Goal: Find contact information: Find contact information

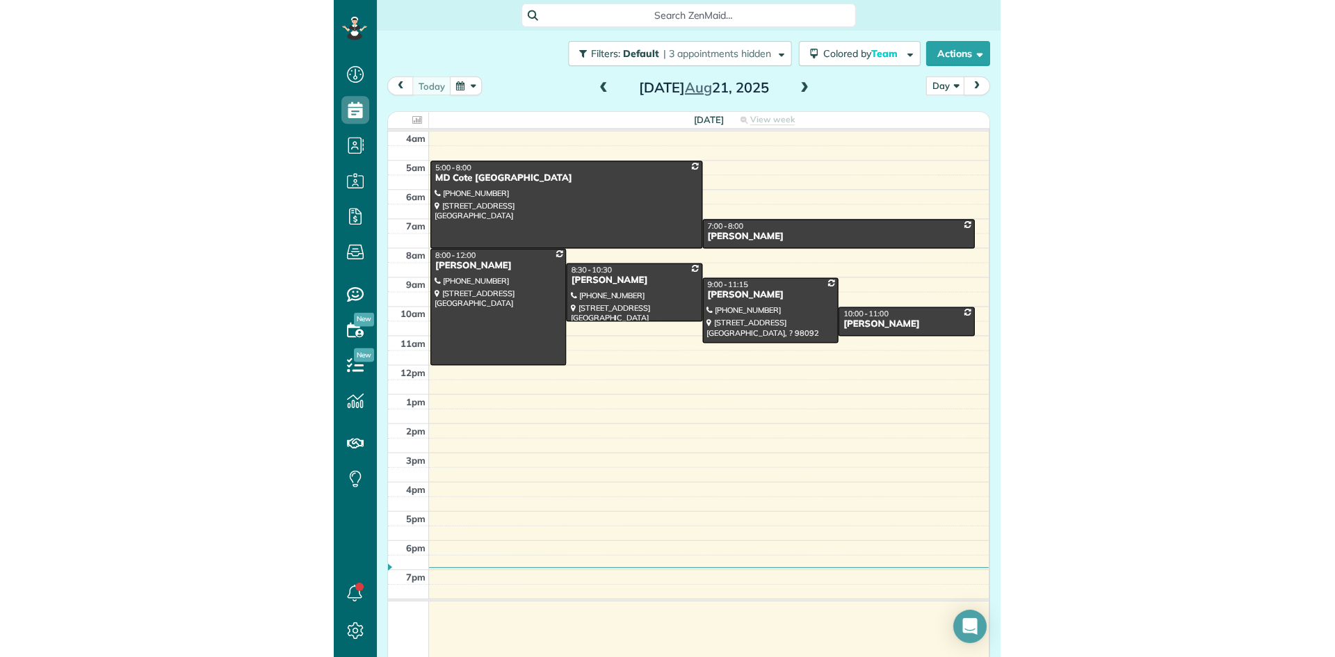
scroll to position [657, 43]
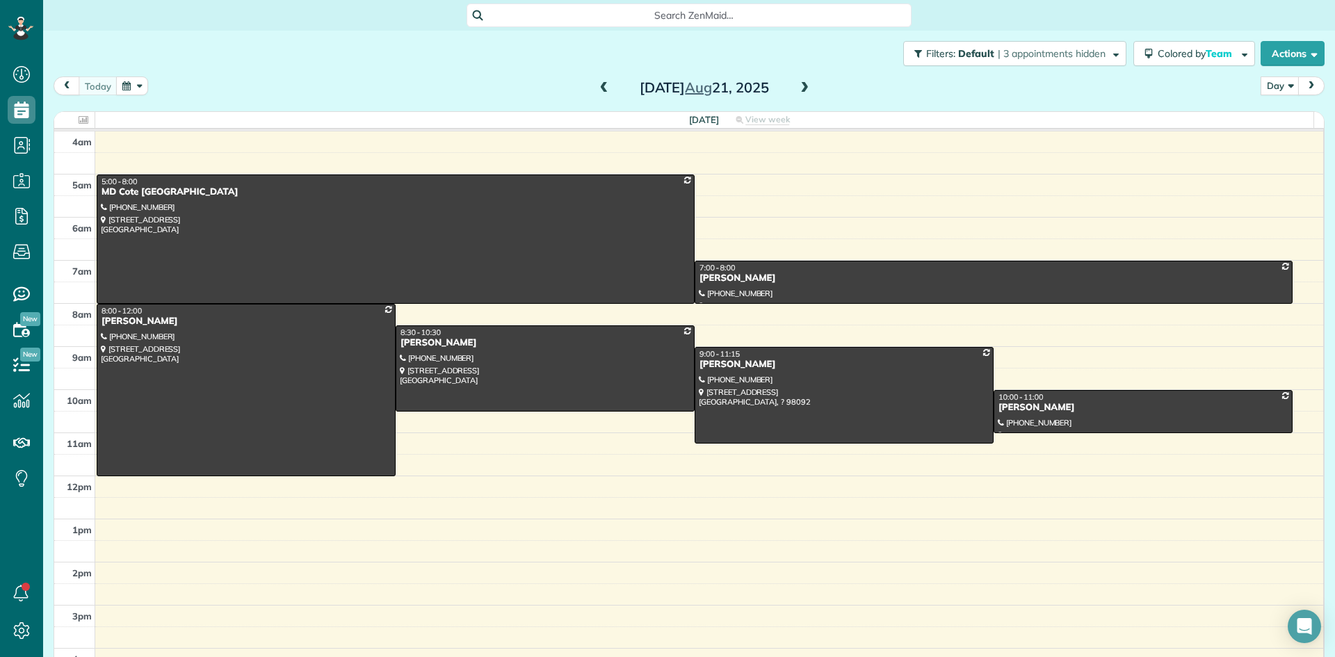
click at [665, 88] on span at bounding box center [804, 88] width 15 height 13
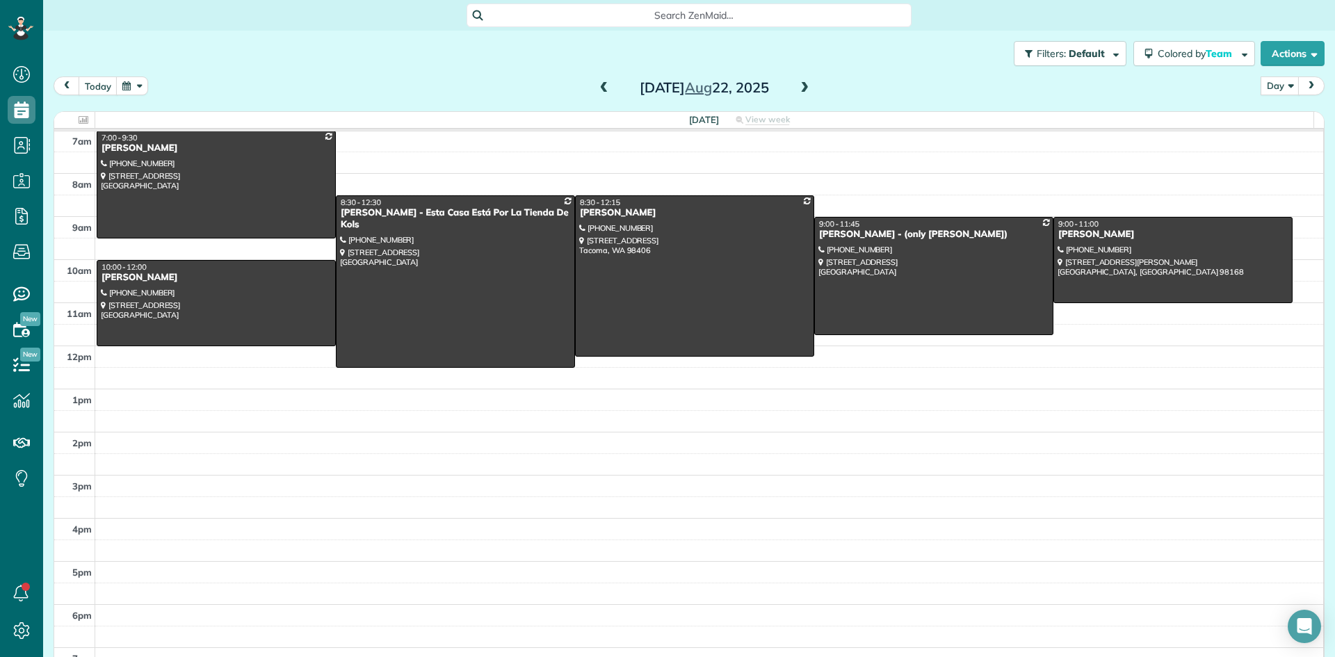
click at [665, 88] on span at bounding box center [804, 88] width 15 height 13
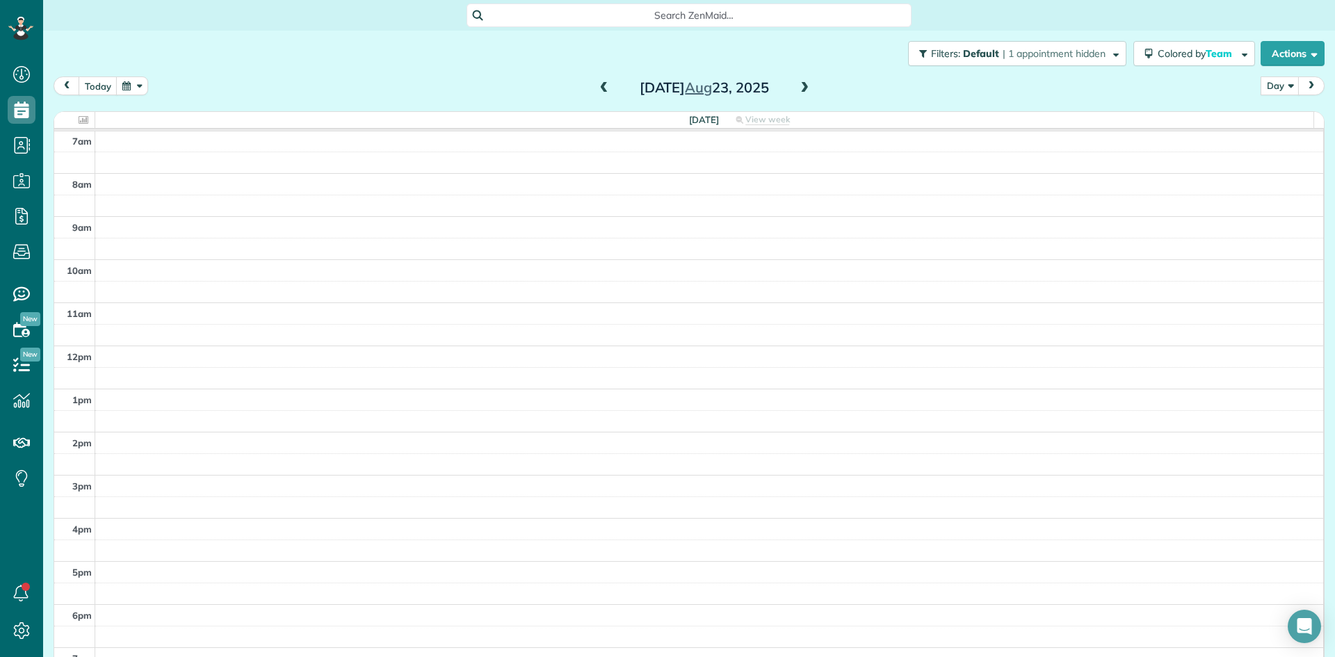
click at [665, 88] on span at bounding box center [804, 88] width 15 height 13
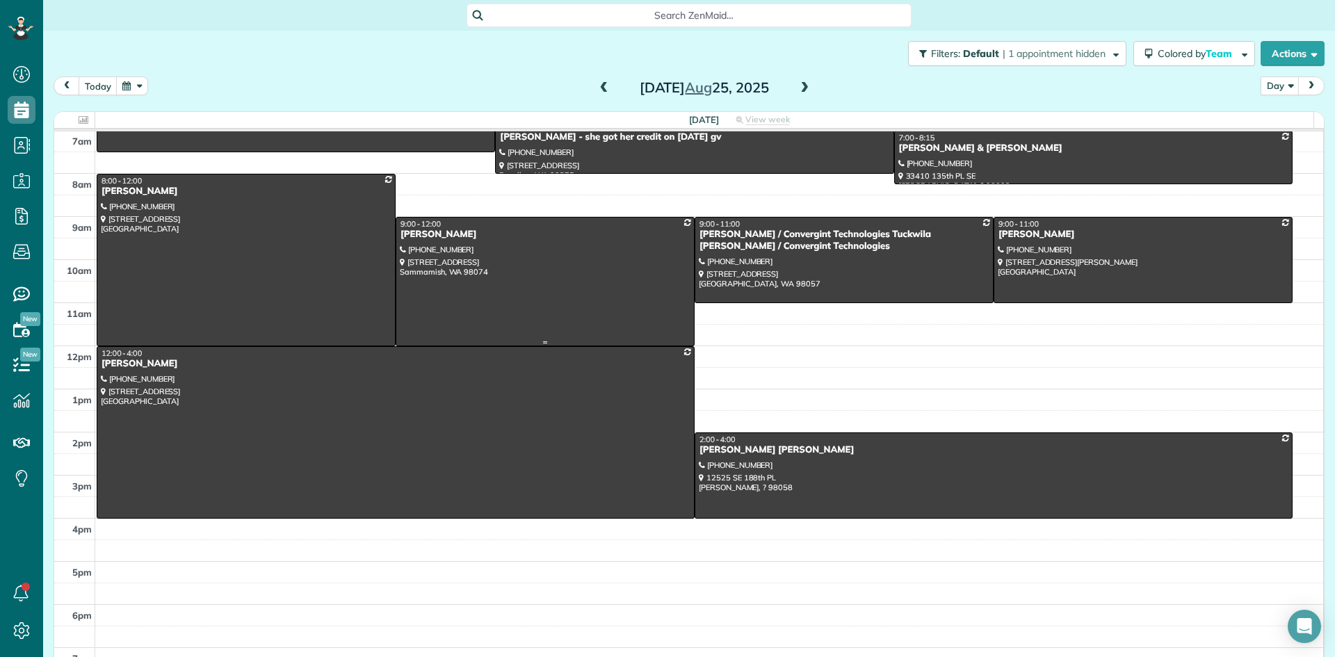
click at [435, 234] on div "[PERSON_NAME]" at bounding box center [545, 235] width 291 height 12
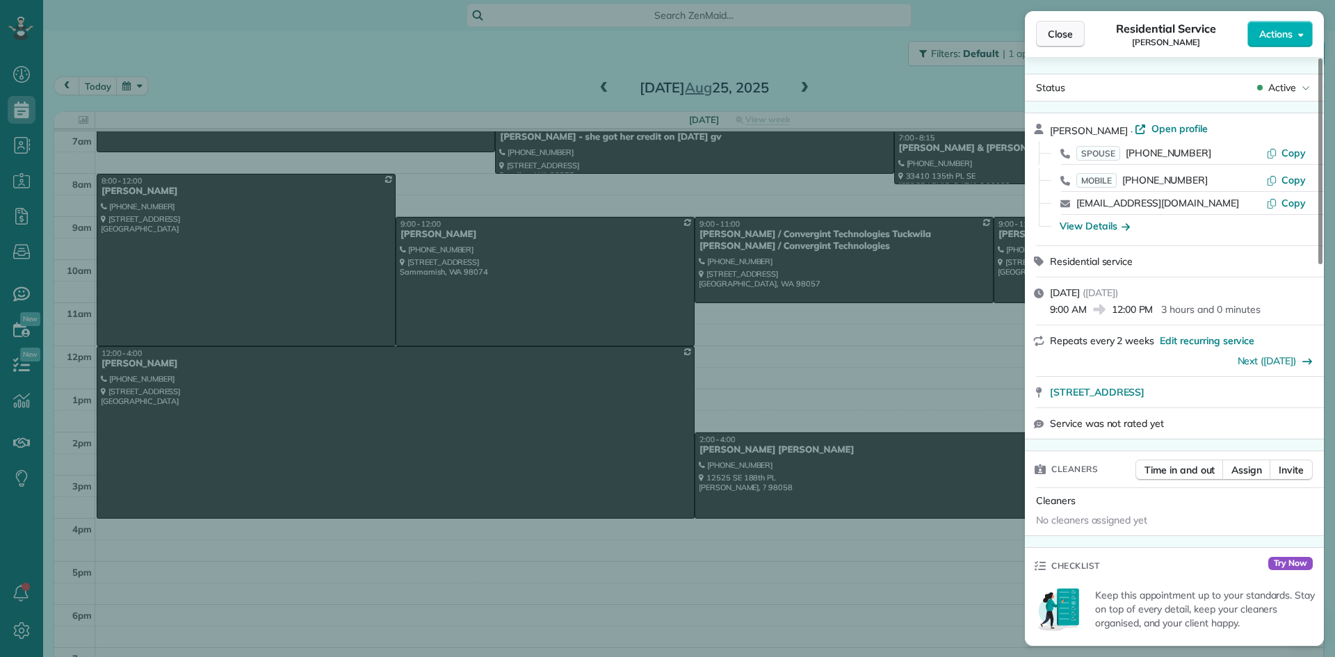
click at [665, 32] on span "Close" at bounding box center [1060, 34] width 25 height 14
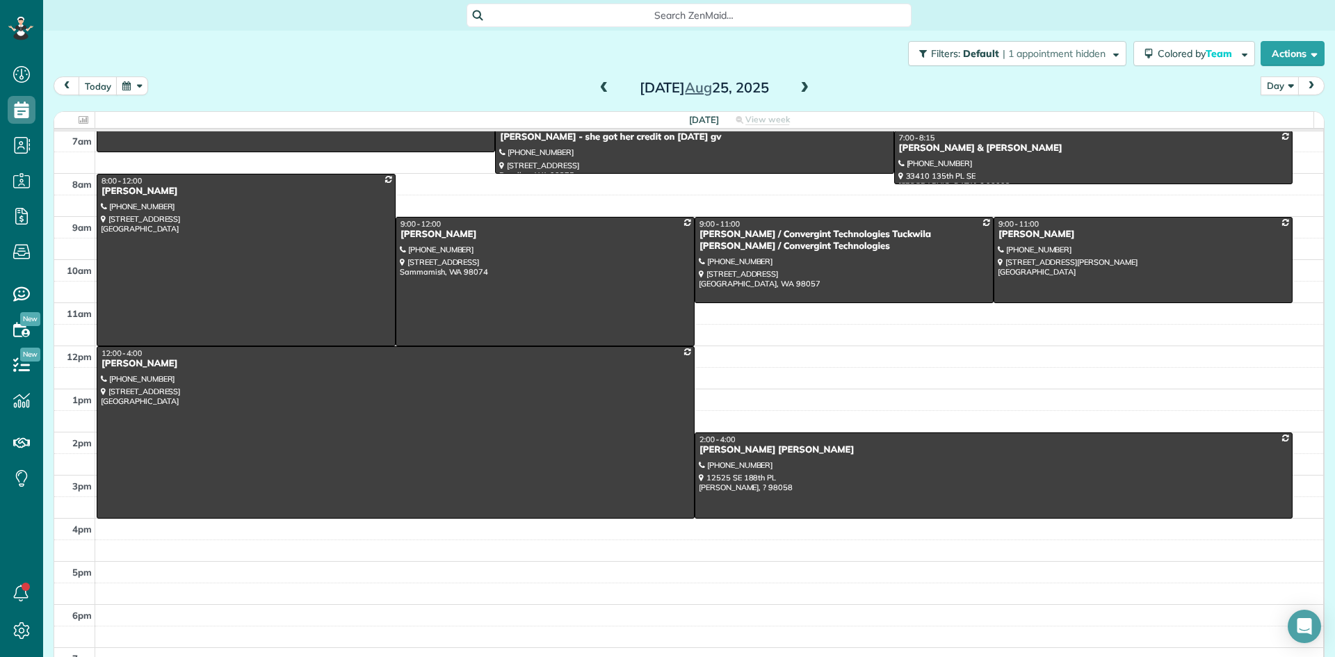
click at [600, 91] on span at bounding box center [604, 88] width 15 height 13
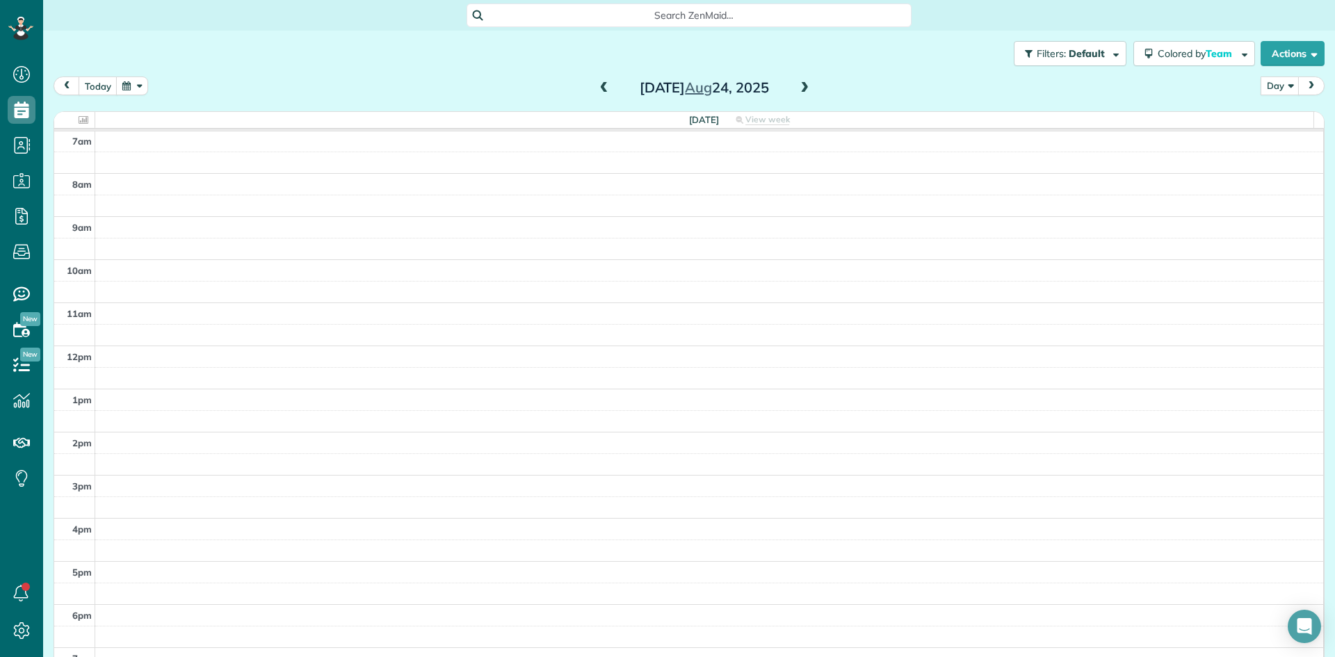
click at [600, 90] on span at bounding box center [604, 88] width 15 height 13
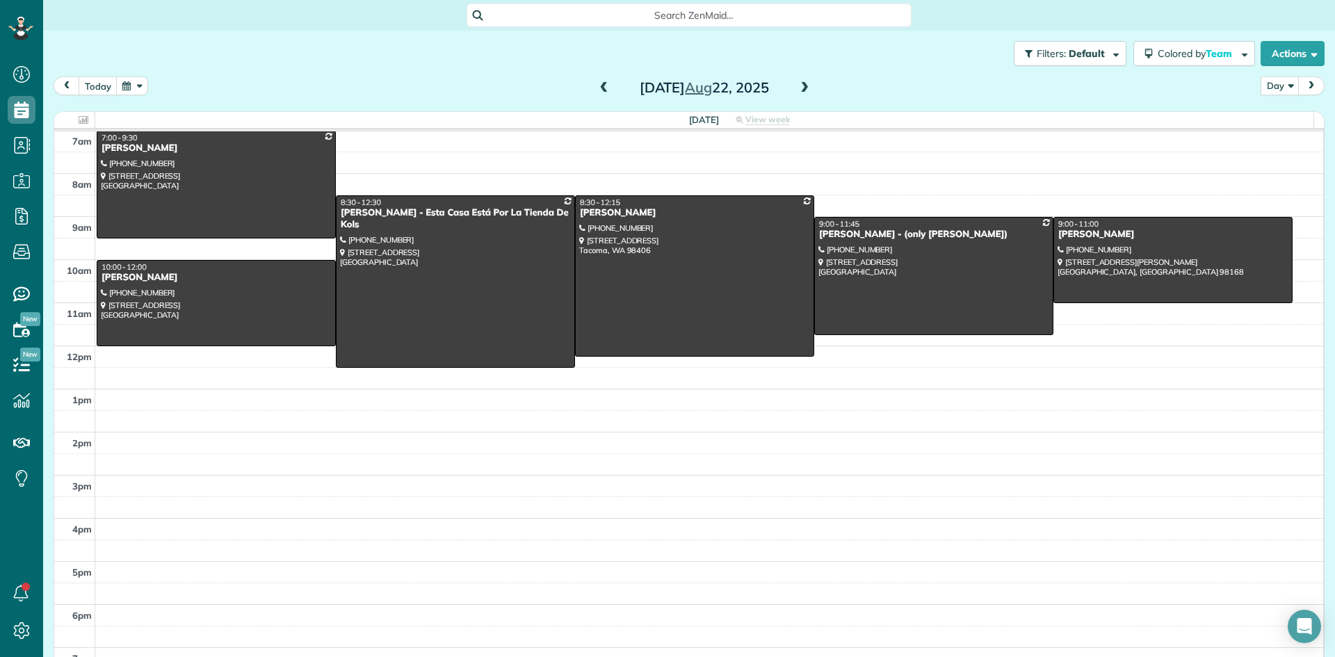
click at [665, 89] on span at bounding box center [804, 88] width 15 height 13
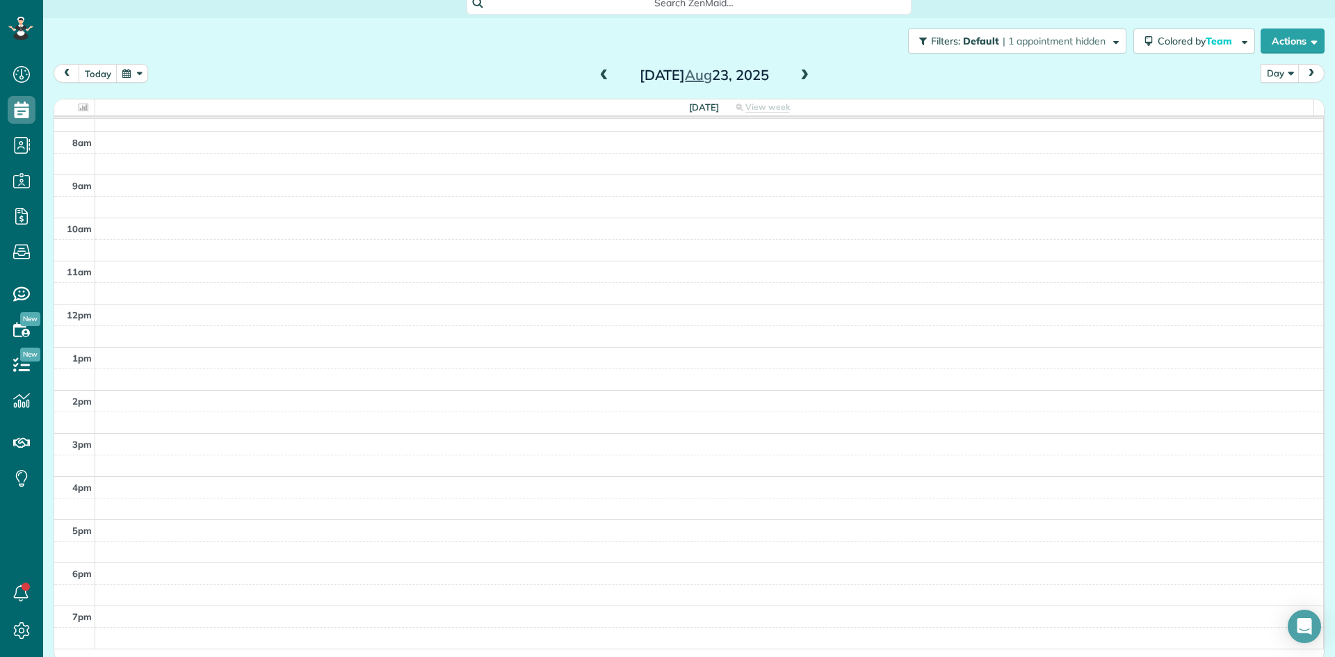
scroll to position [18, 0]
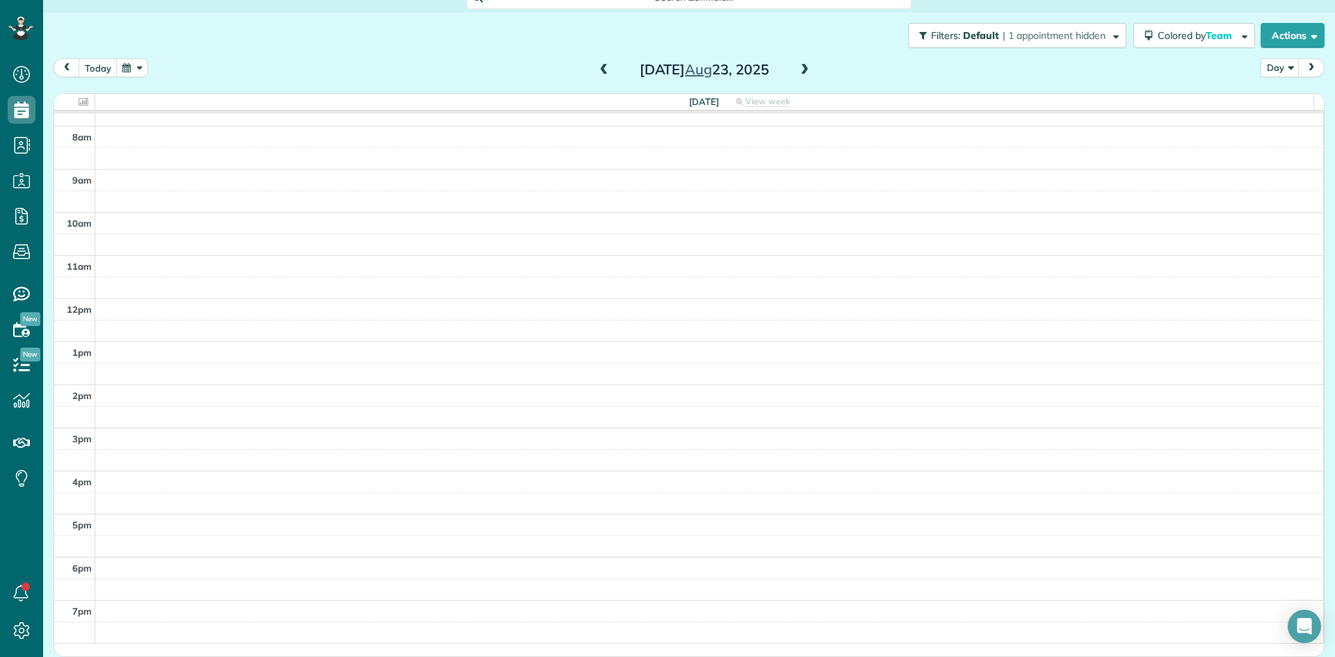
click at [597, 72] on span at bounding box center [604, 70] width 15 height 13
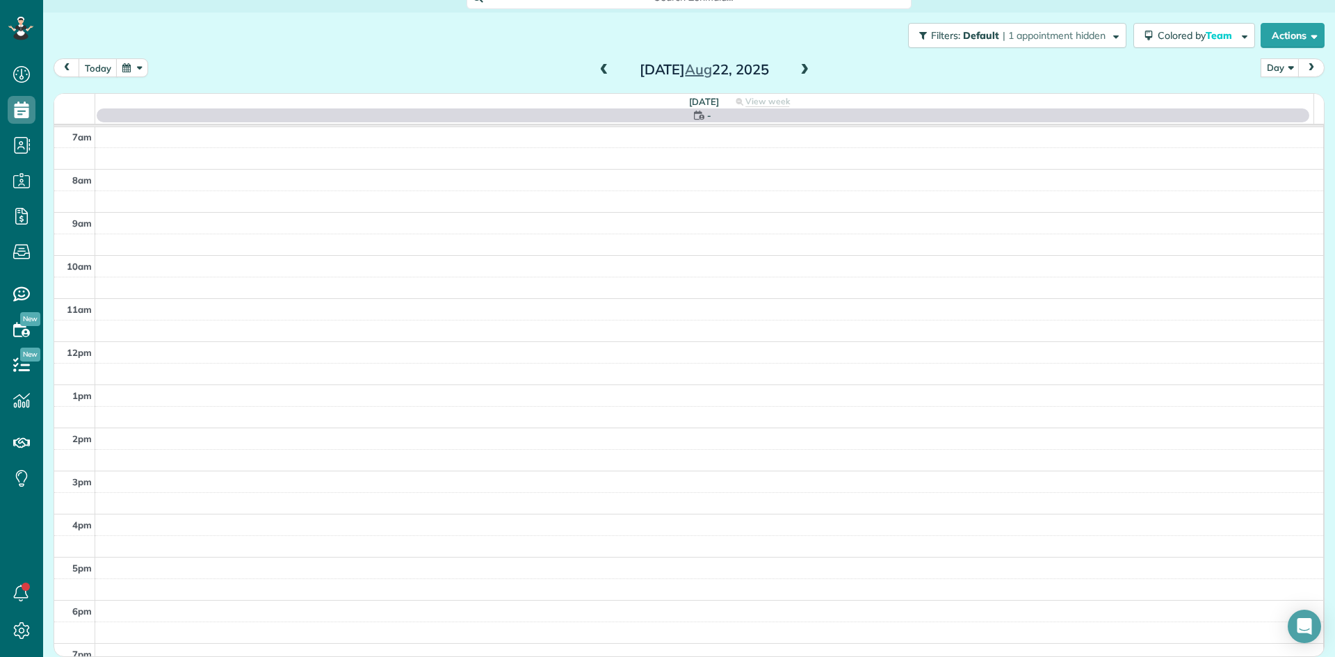
scroll to position [17, 0]
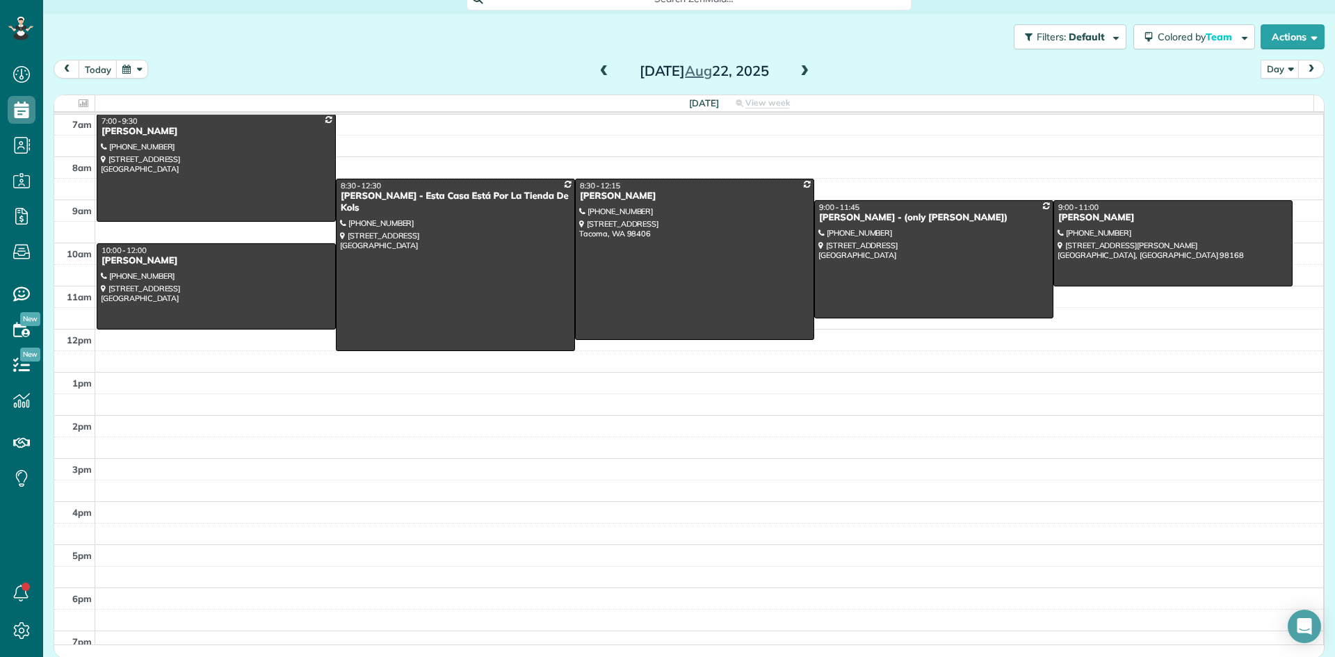
click at [665, 71] on span at bounding box center [804, 71] width 15 height 13
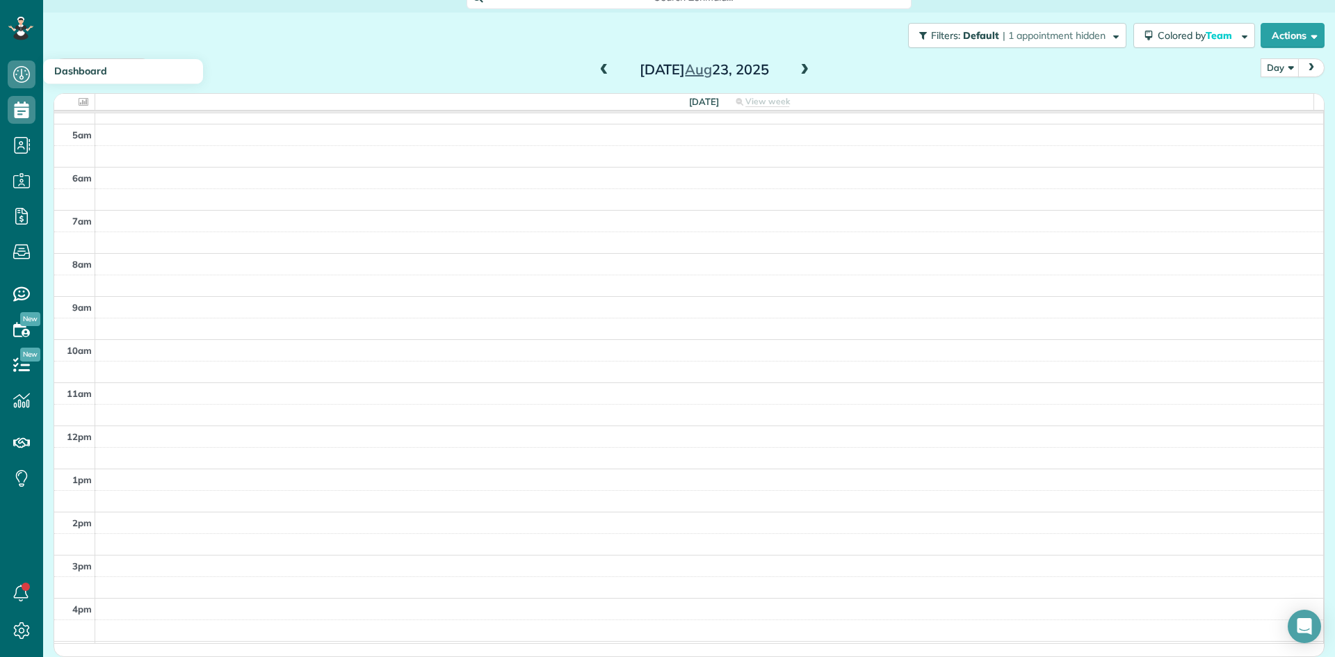
scroll to position [20, 0]
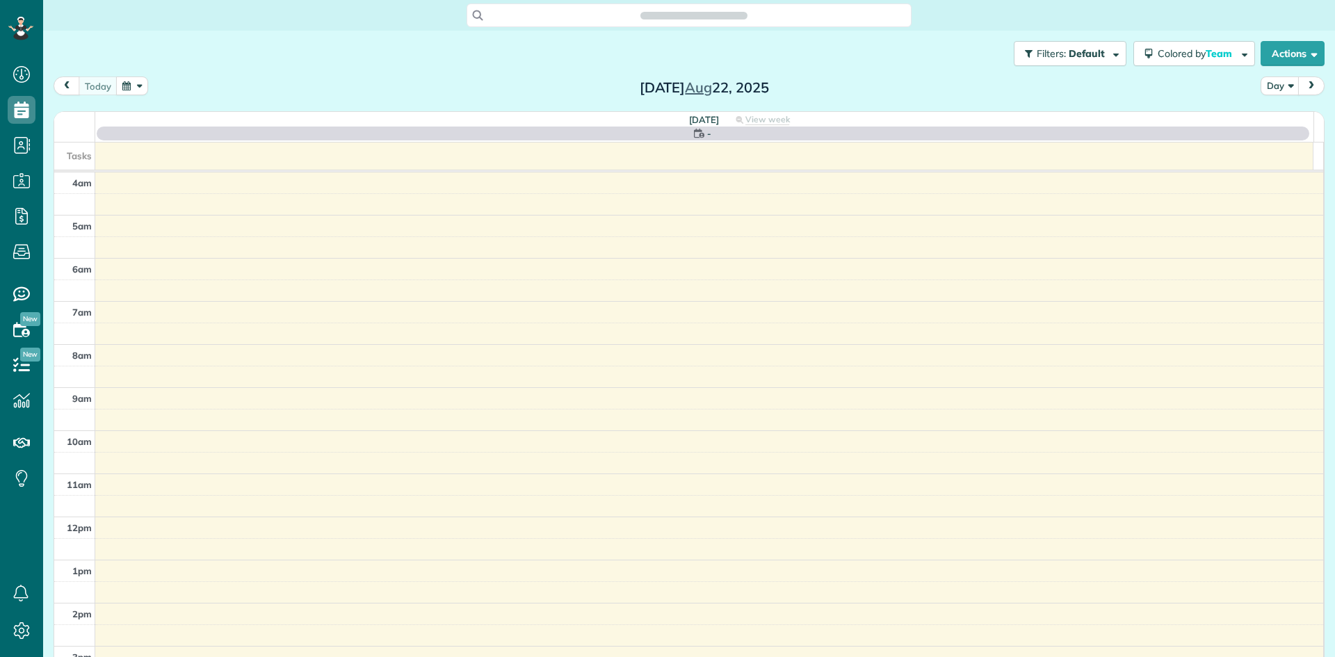
scroll to position [130, 0]
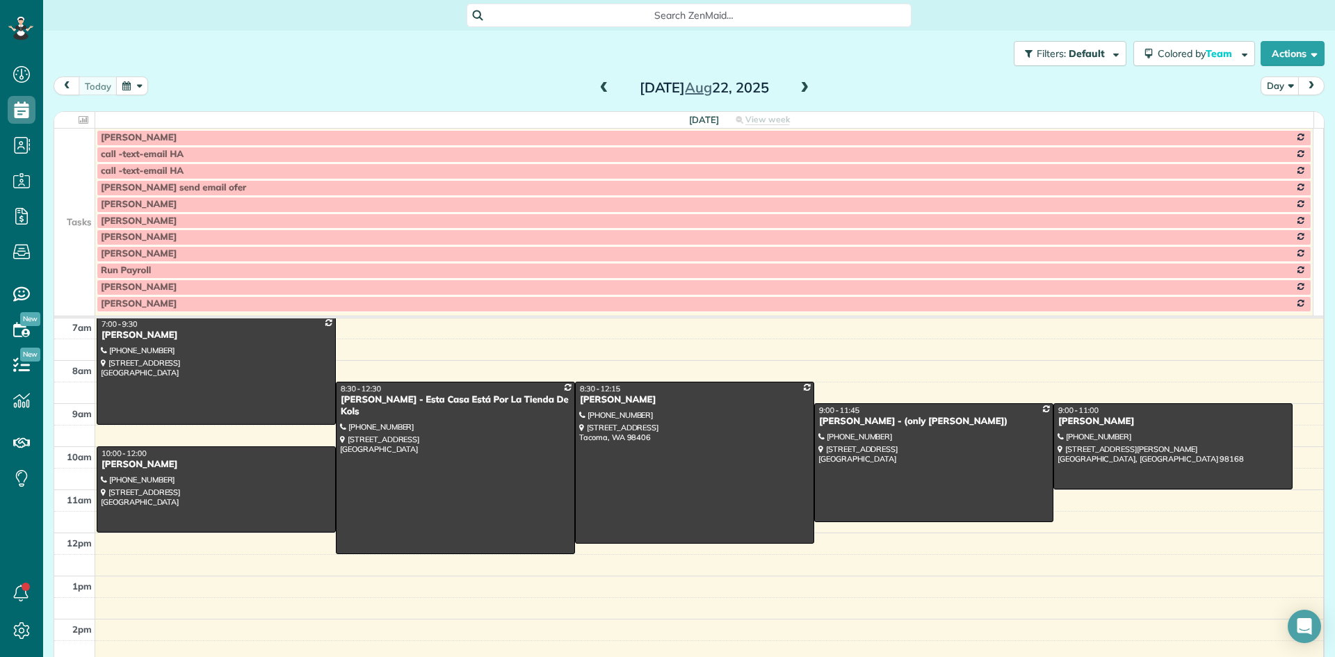
click at [797, 94] on span at bounding box center [804, 88] width 15 height 13
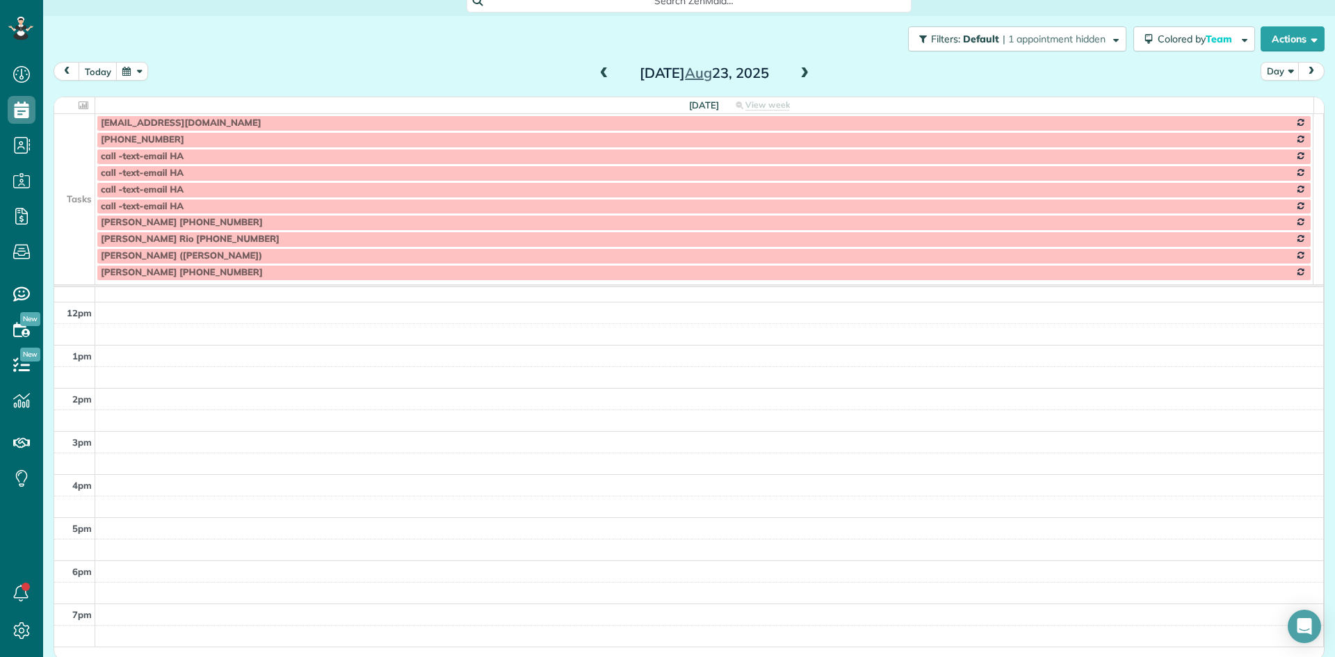
scroll to position [18, 0]
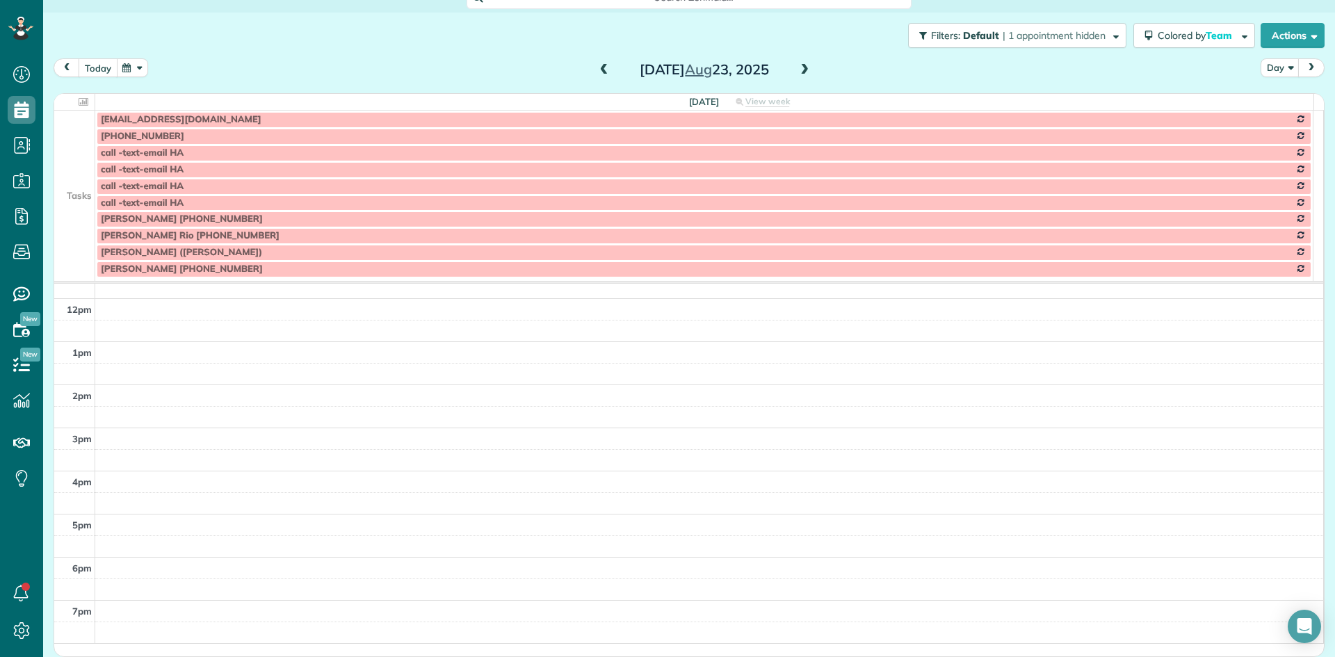
click at [108, 66] on button "today" at bounding box center [98, 67] width 39 height 19
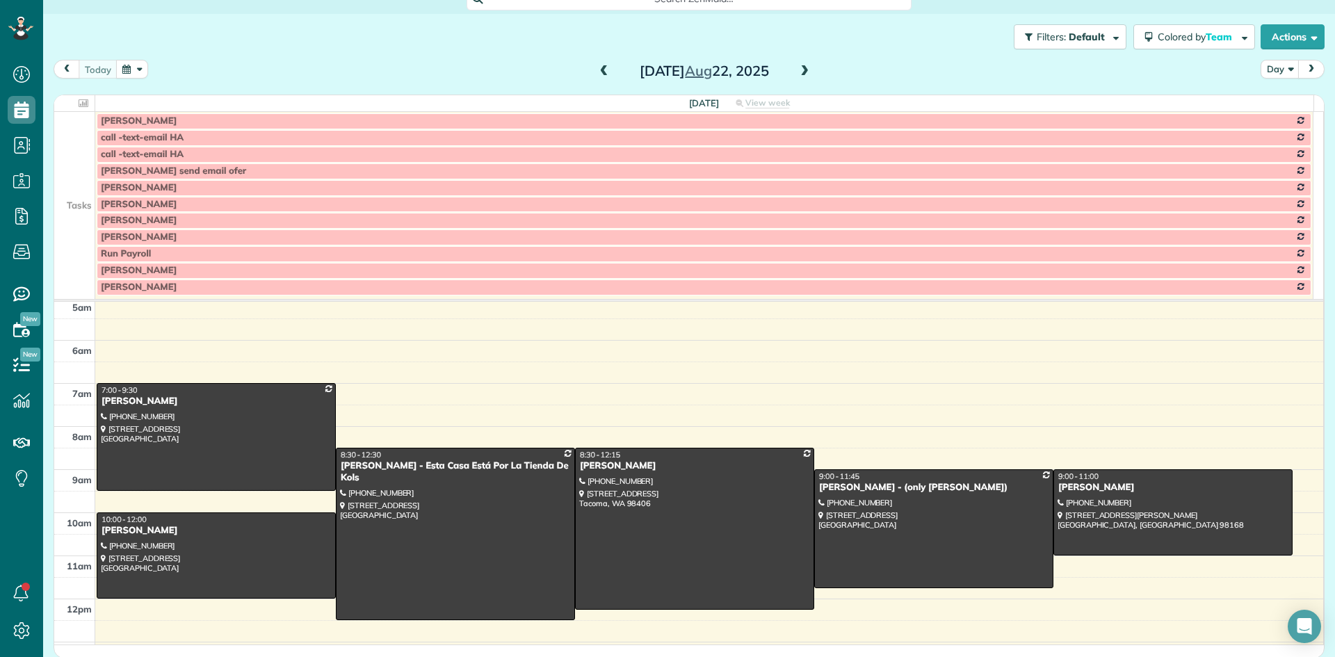
scroll to position [70, 0]
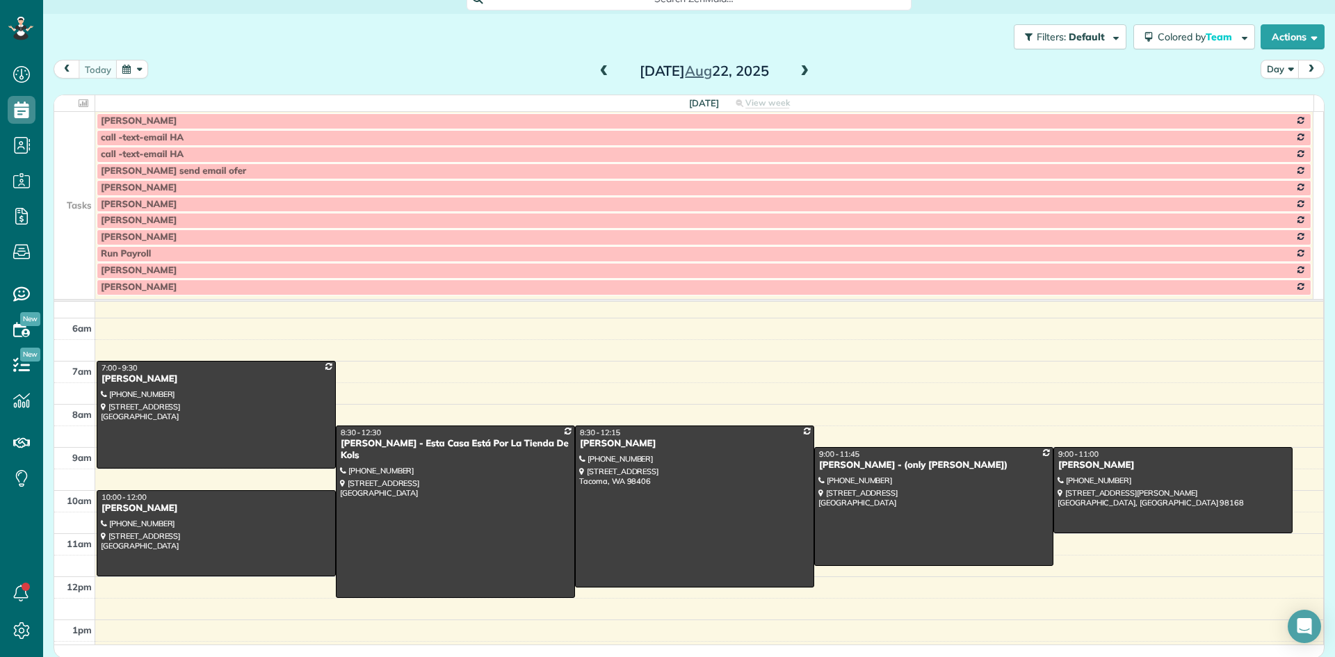
click at [797, 70] on span at bounding box center [804, 71] width 15 height 13
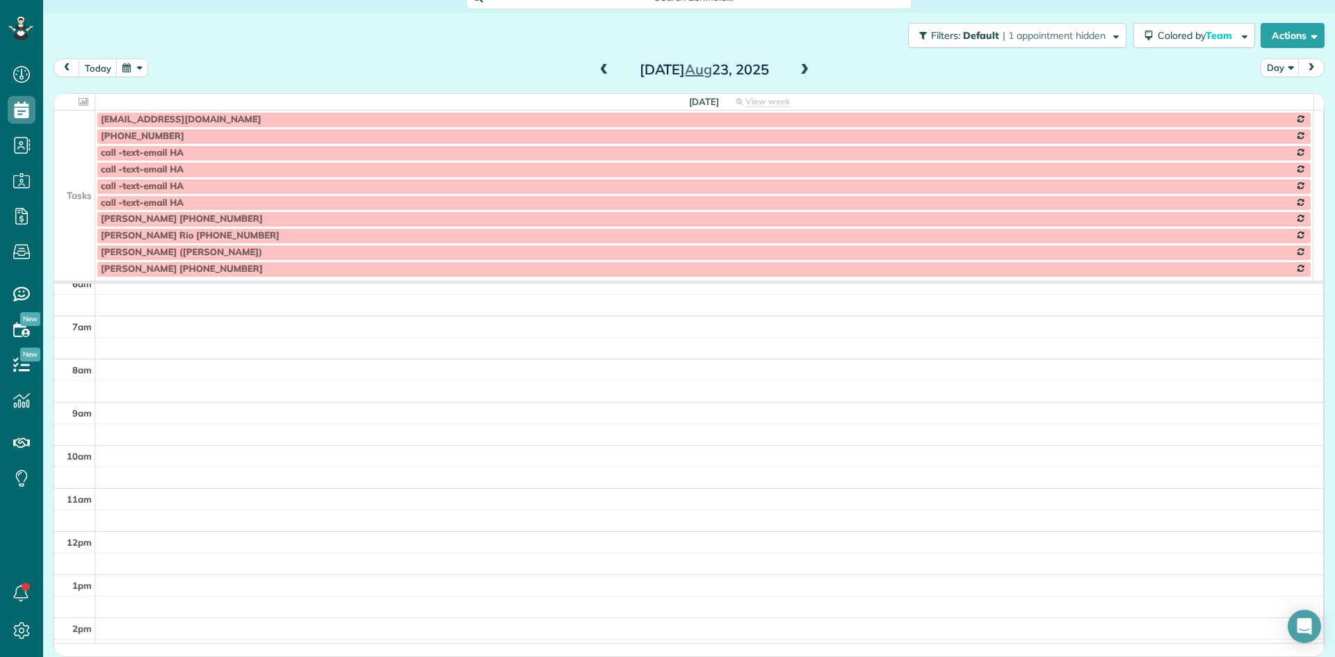
scroll to position [51, 0]
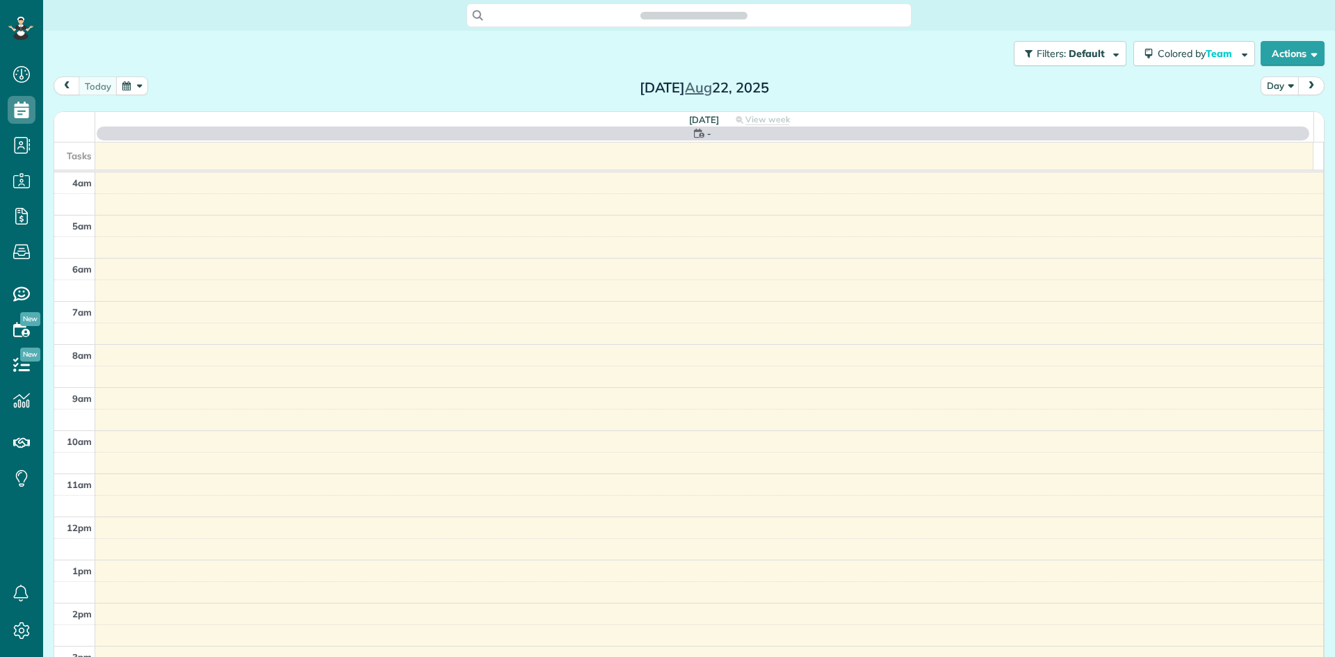
scroll to position [130, 0]
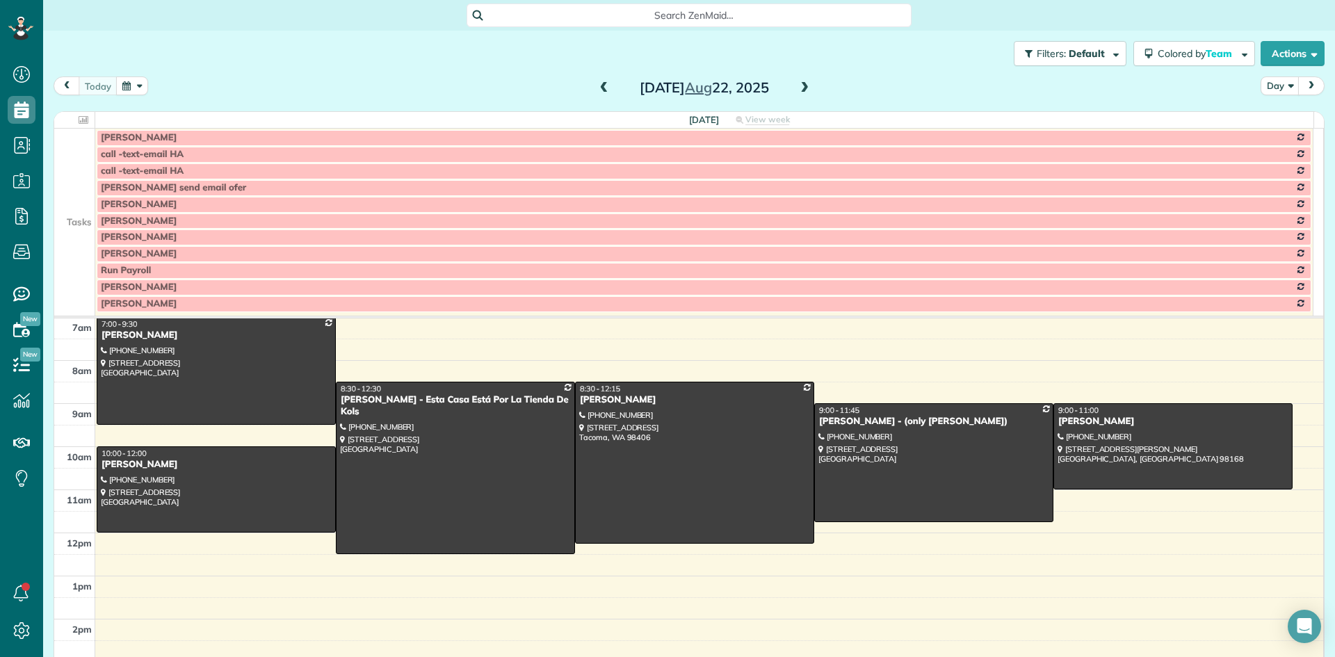
click at [798, 92] on span at bounding box center [804, 88] width 15 height 13
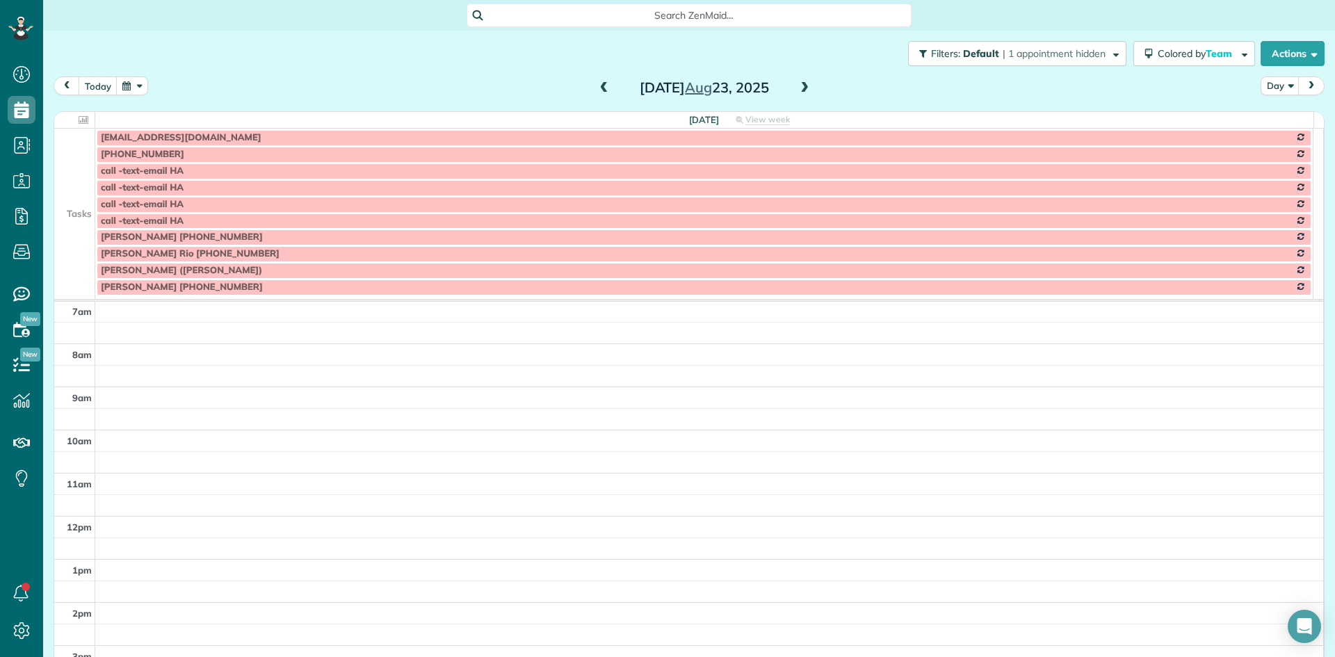
click at [802, 90] on span at bounding box center [804, 88] width 15 height 13
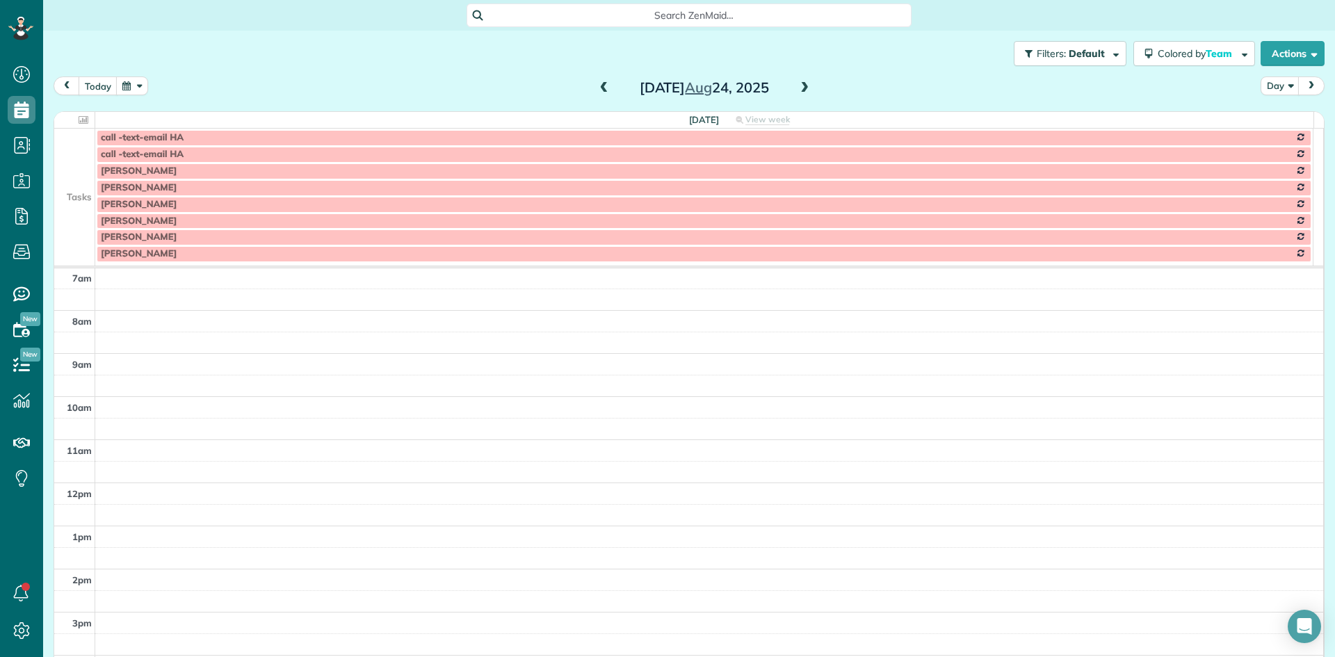
click at [802, 90] on span at bounding box center [804, 88] width 15 height 13
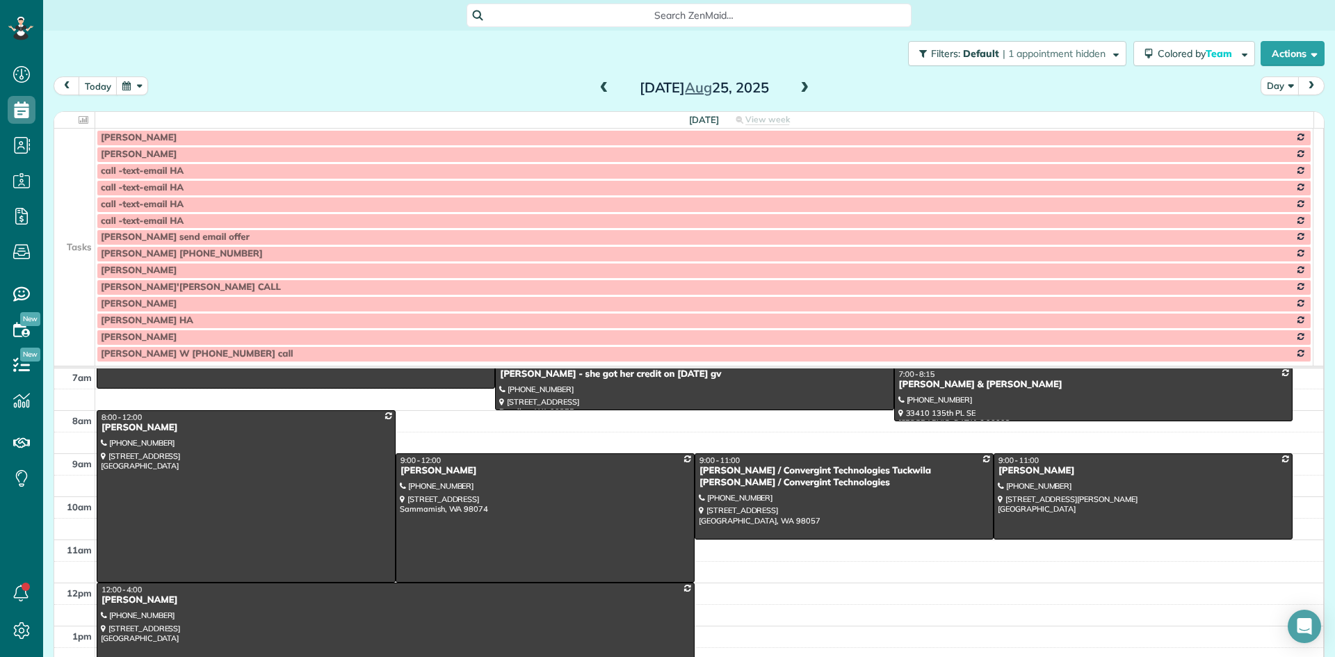
click at [802, 90] on span at bounding box center [804, 88] width 15 height 13
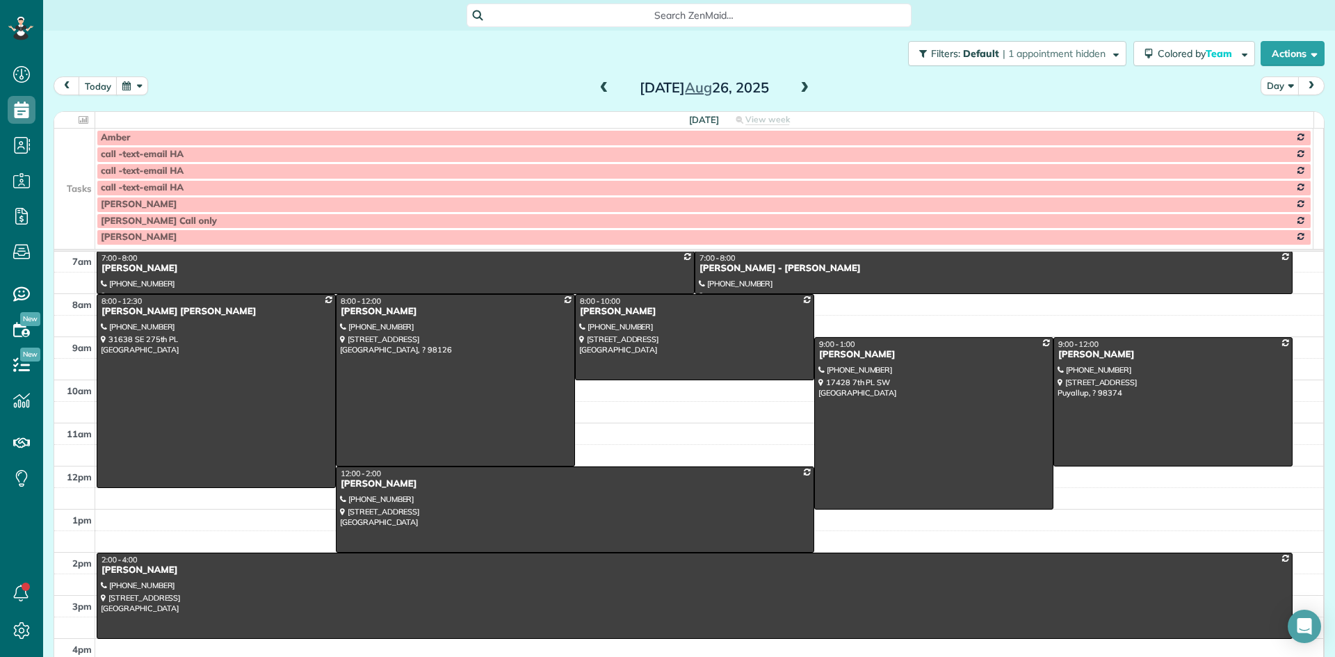
click at [802, 90] on span at bounding box center [804, 88] width 15 height 13
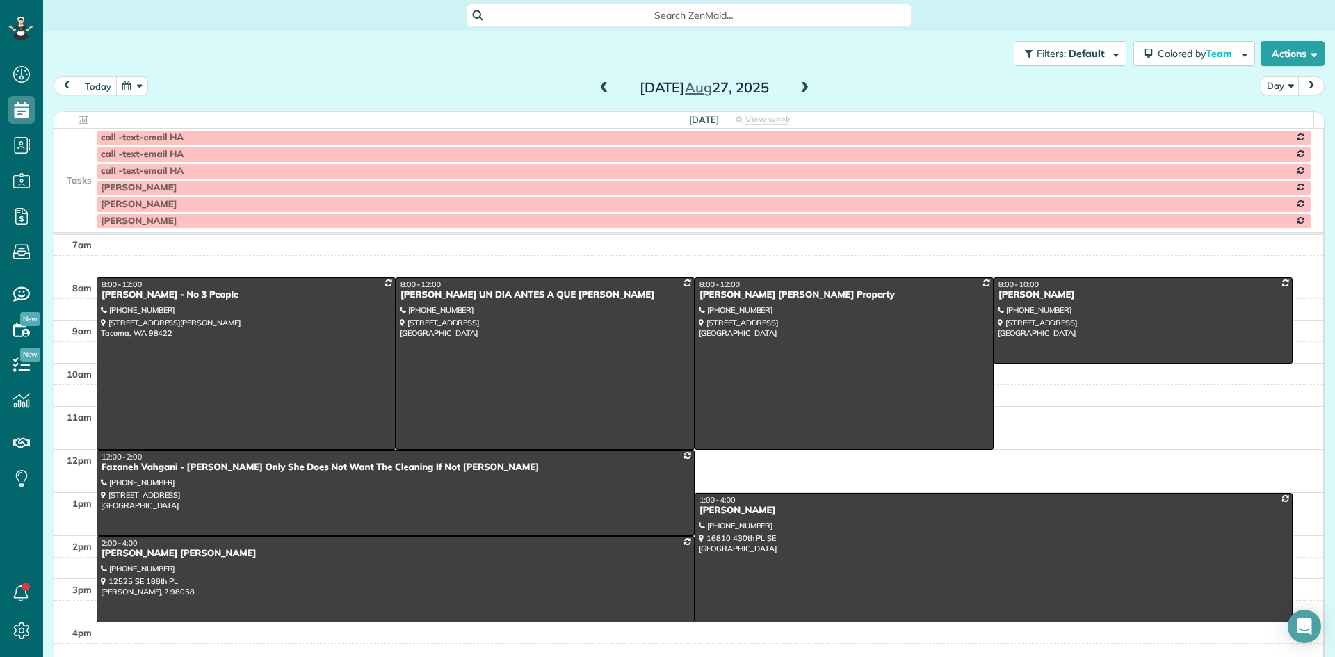
click at [802, 90] on span at bounding box center [804, 88] width 15 height 13
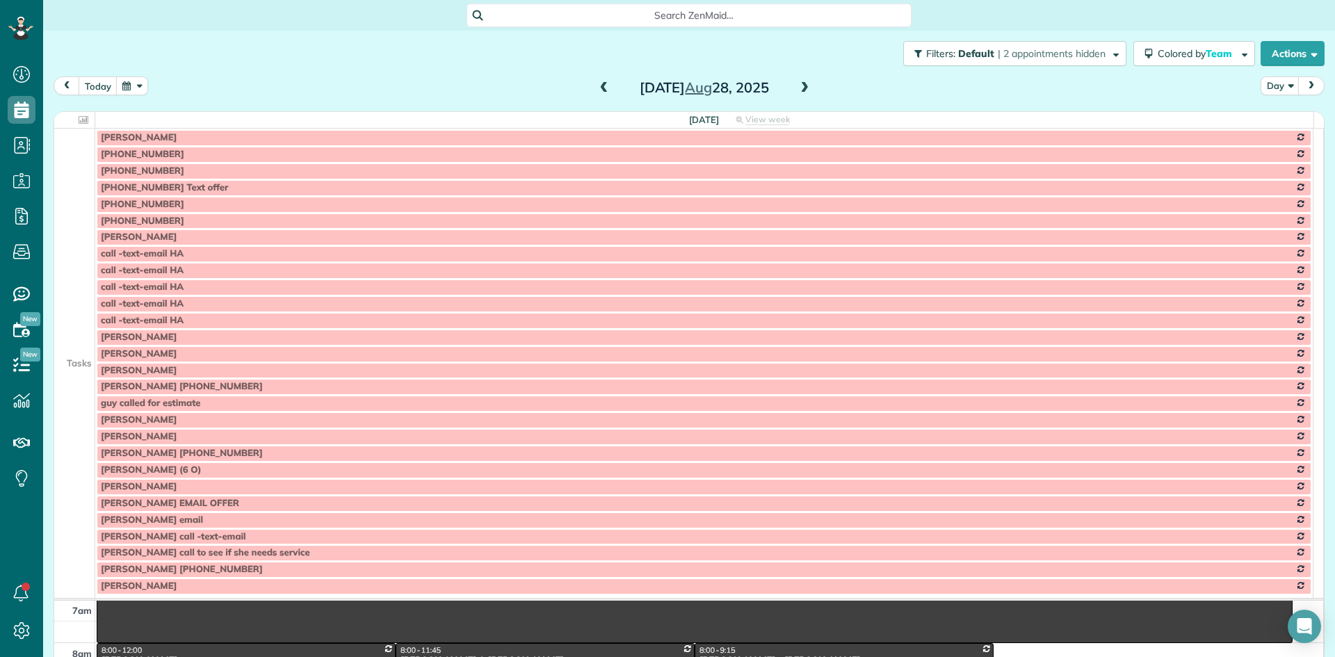
click at [802, 90] on span at bounding box center [804, 88] width 15 height 13
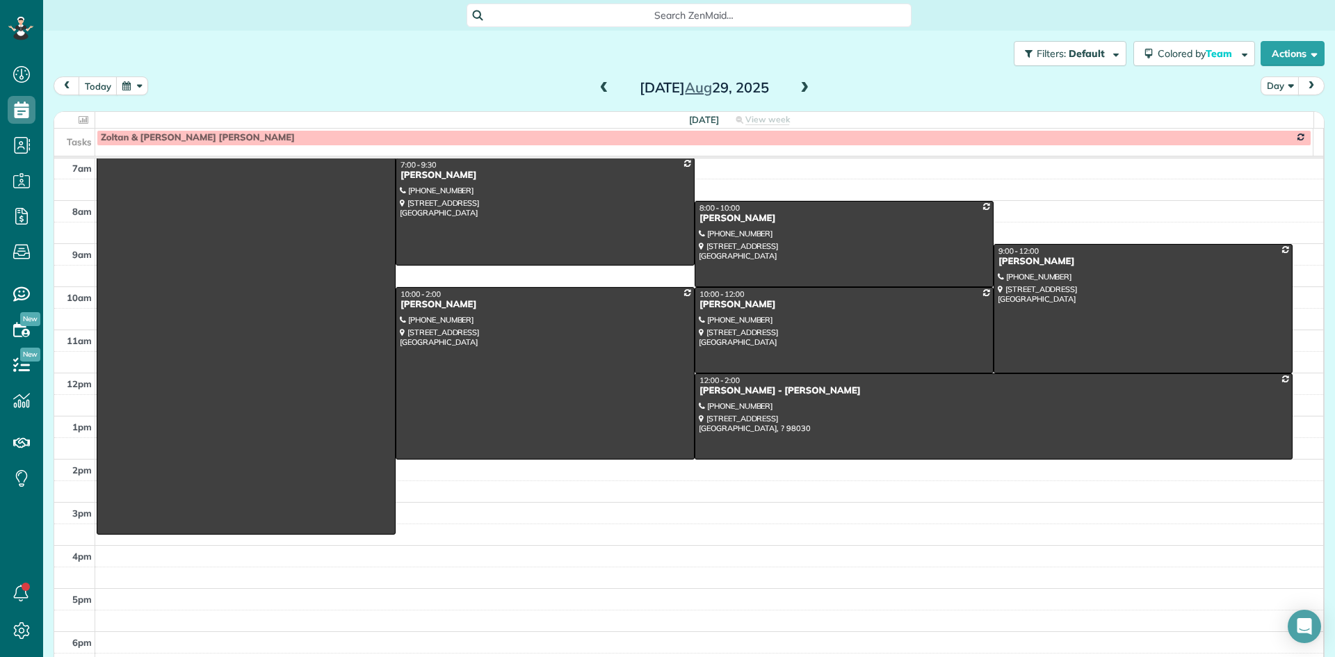
click at [802, 90] on span at bounding box center [804, 88] width 15 height 13
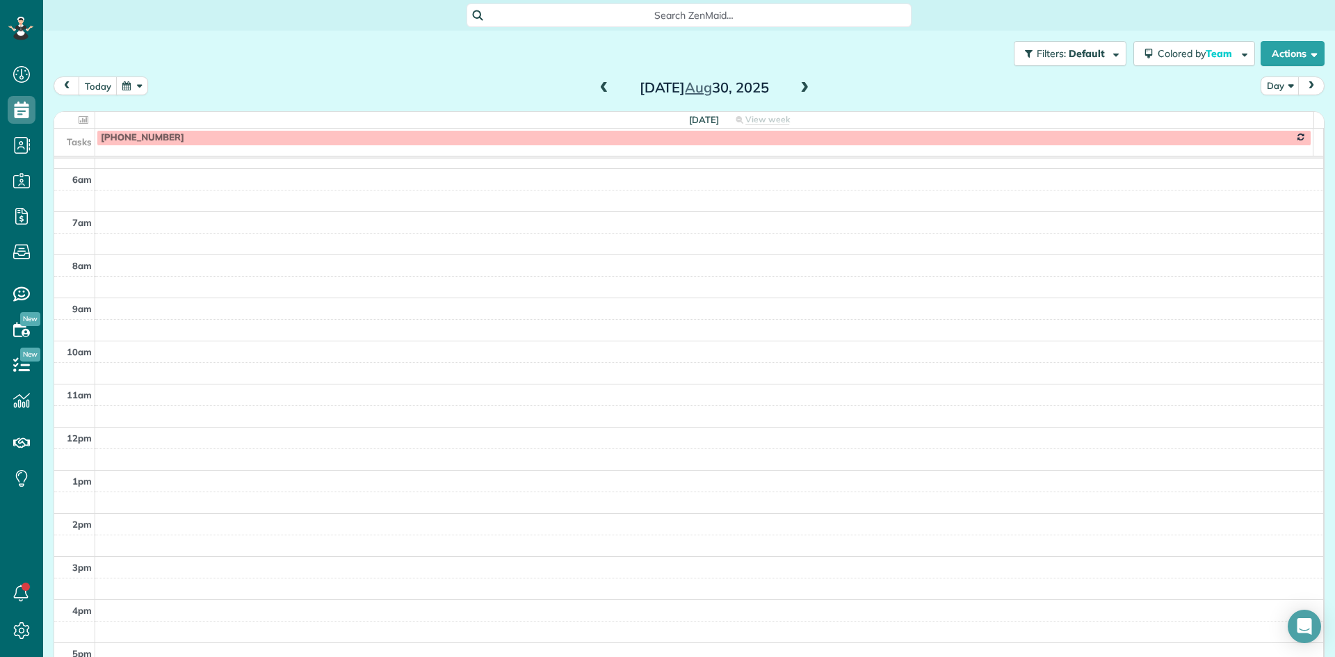
scroll to position [186, 0]
click at [597, 90] on span at bounding box center [604, 88] width 15 height 13
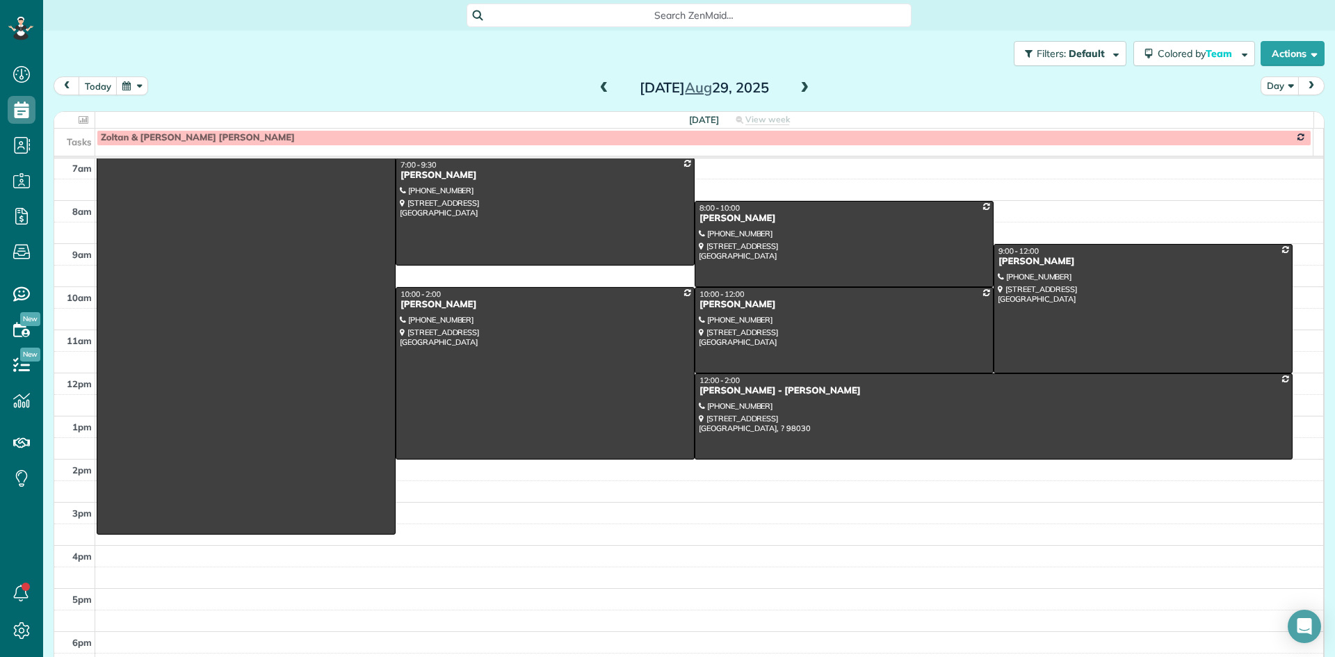
click at [597, 90] on span at bounding box center [604, 88] width 15 height 13
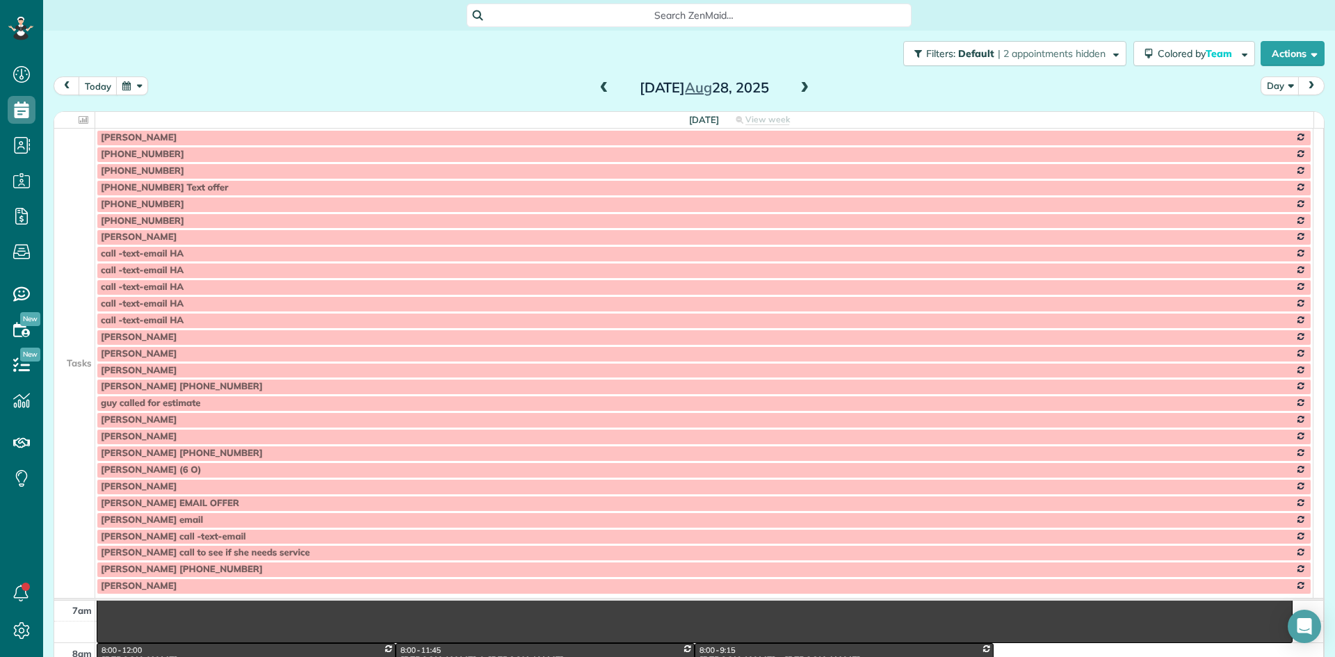
click at [597, 90] on span at bounding box center [604, 88] width 15 height 13
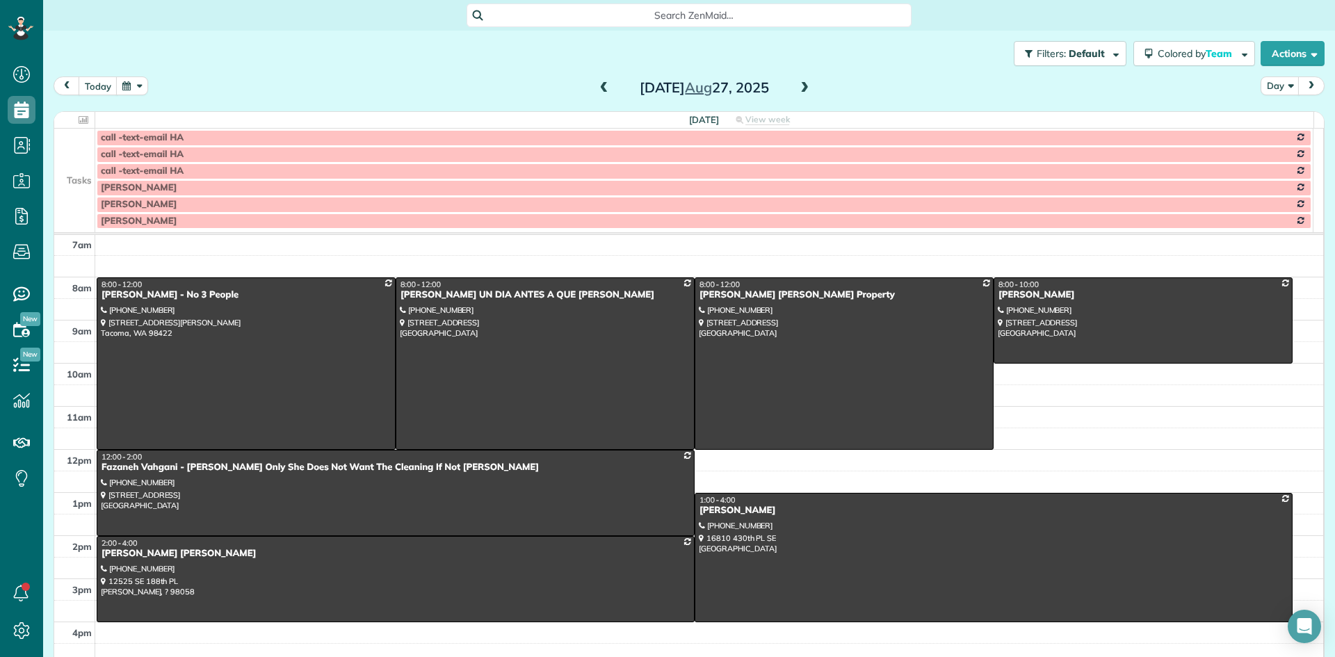
click at [597, 90] on span at bounding box center [604, 88] width 15 height 13
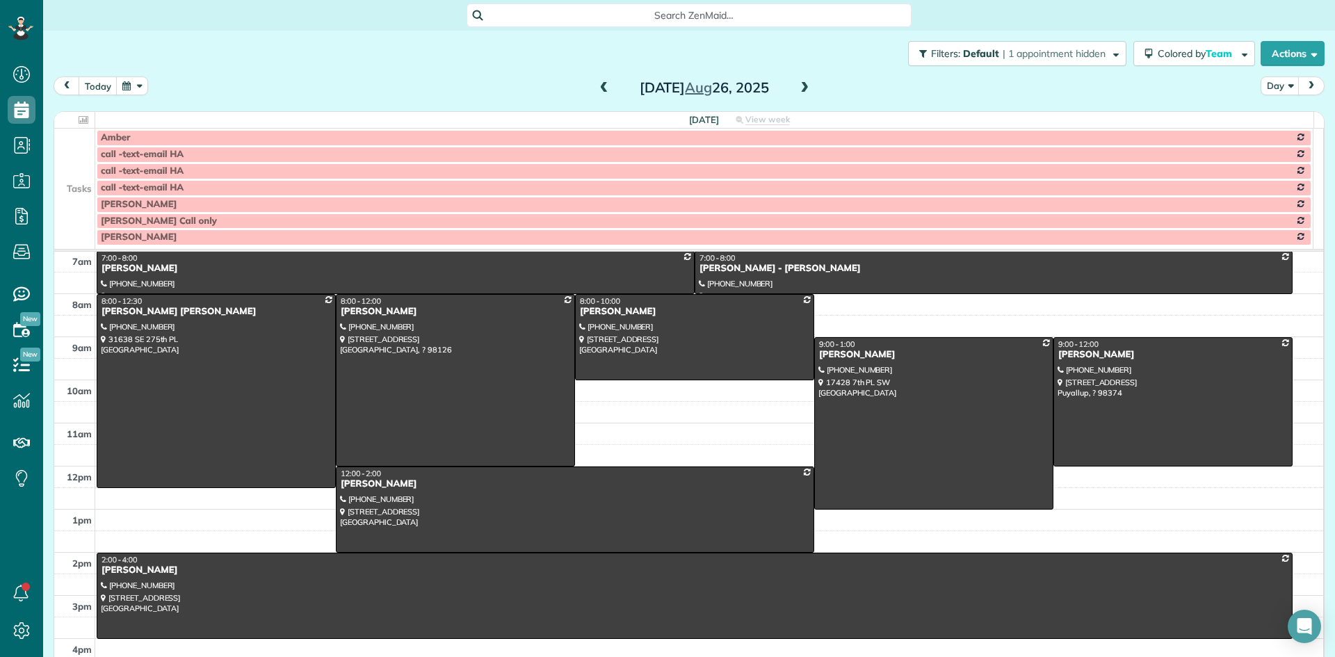
click at [597, 90] on span at bounding box center [604, 88] width 15 height 13
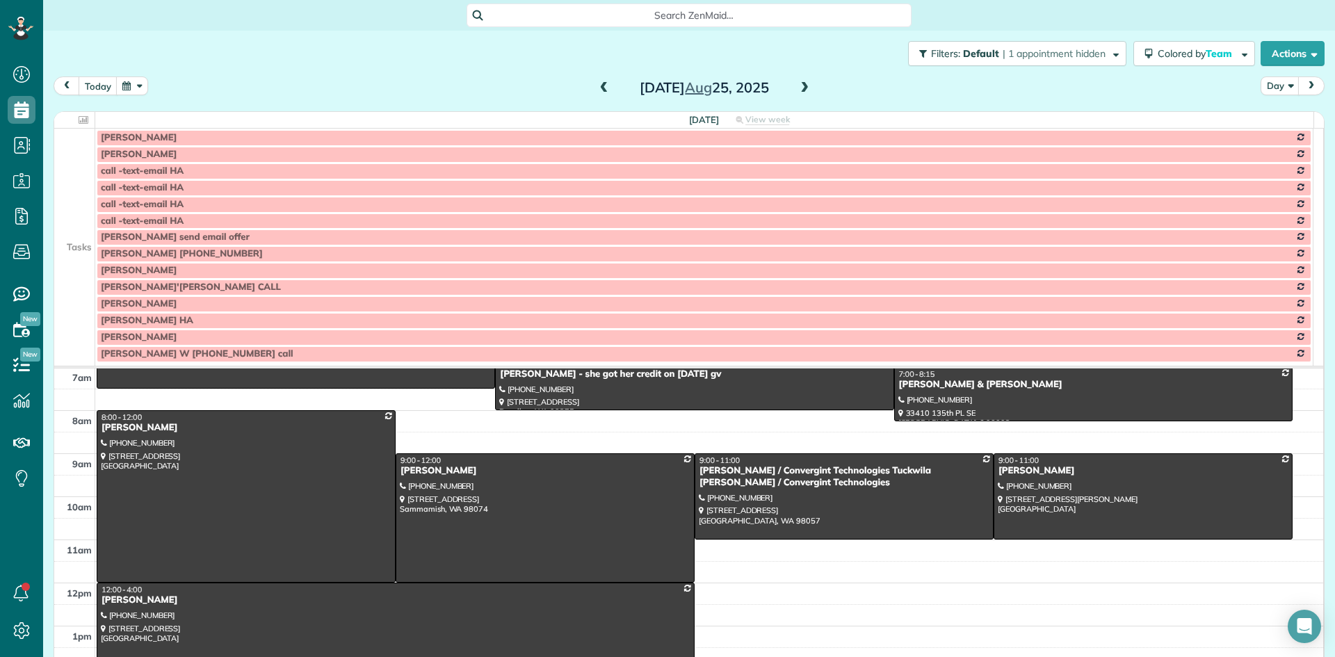
click at [597, 90] on span at bounding box center [604, 88] width 15 height 13
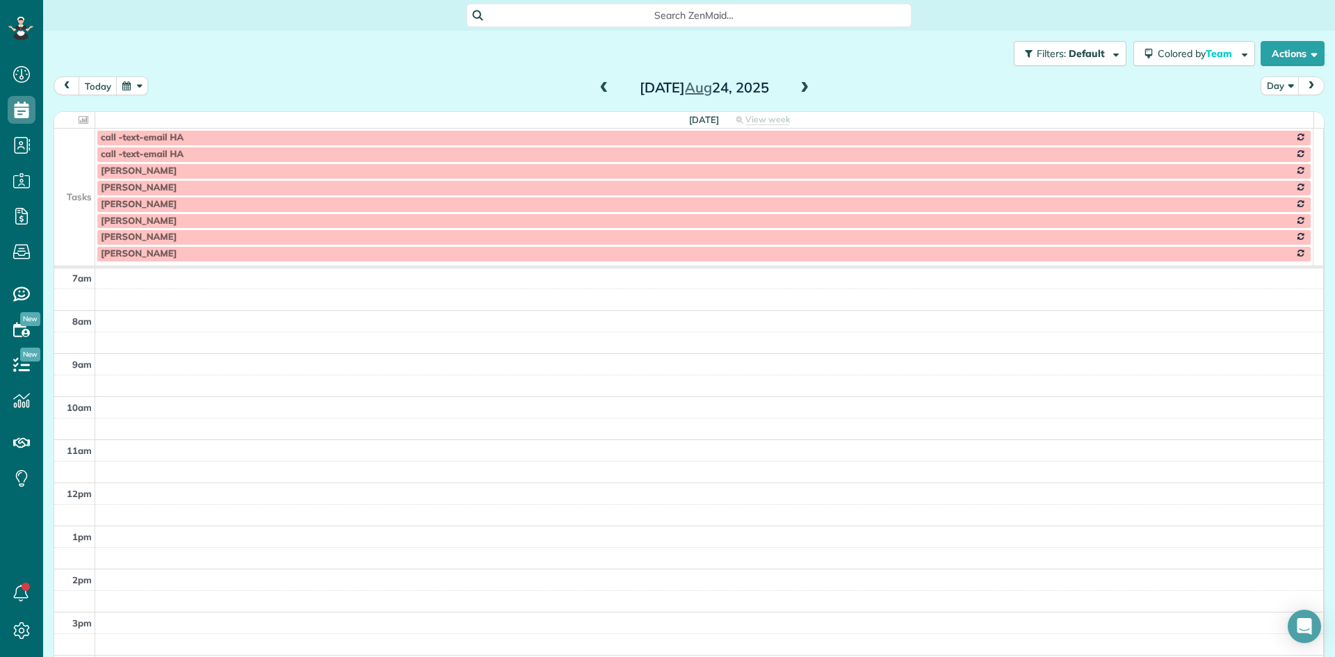
click at [597, 90] on span at bounding box center [604, 88] width 15 height 13
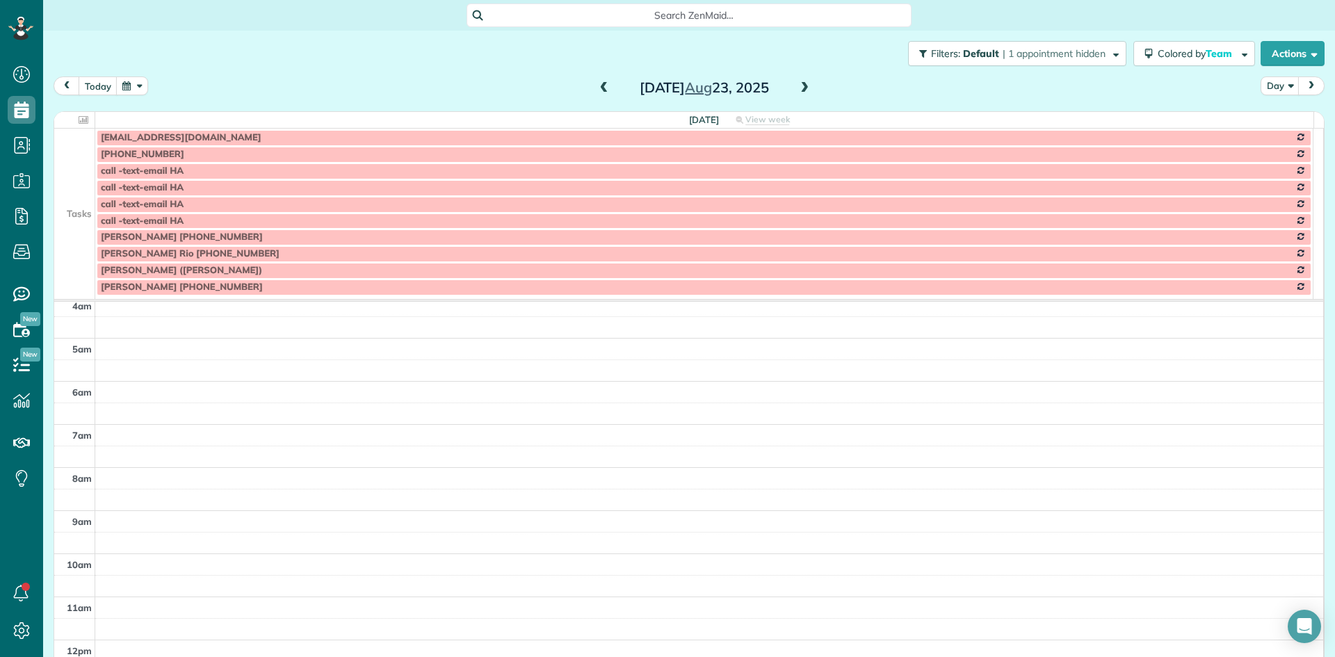
scroll to position [0, 0]
click at [79, 242] on td at bounding box center [74, 237] width 41 height 17
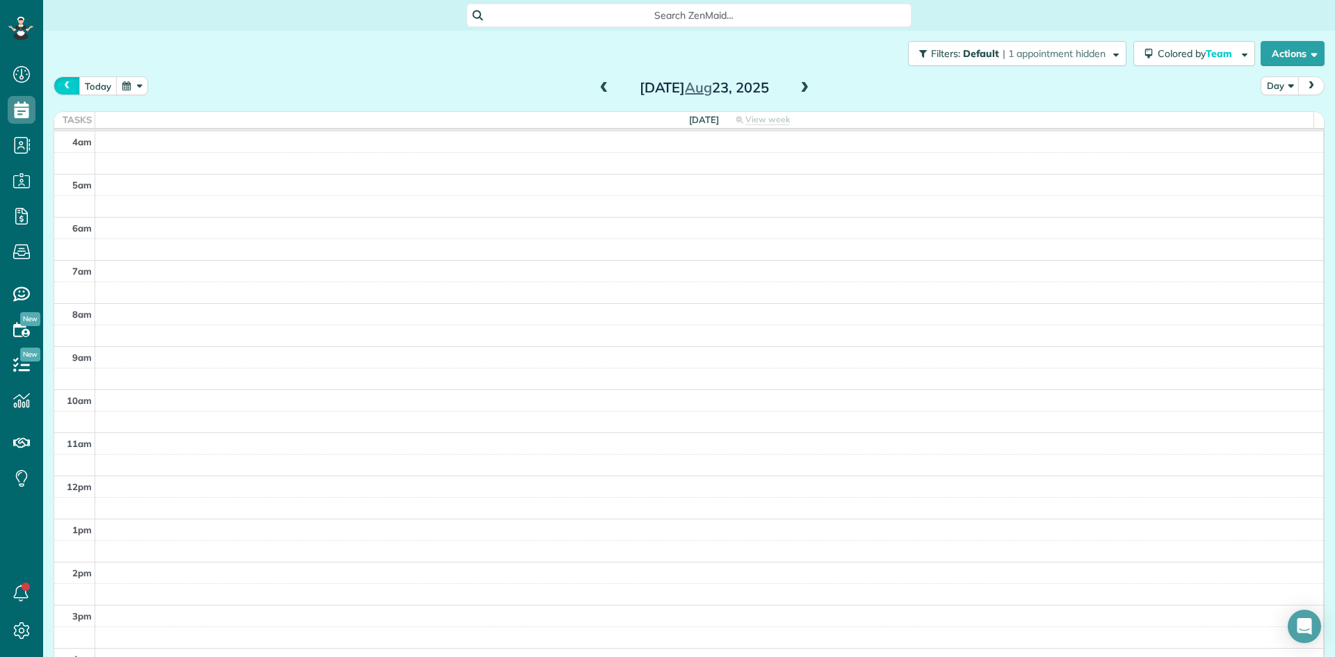
click at [70, 85] on span "prev" at bounding box center [66, 85] width 11 height 9
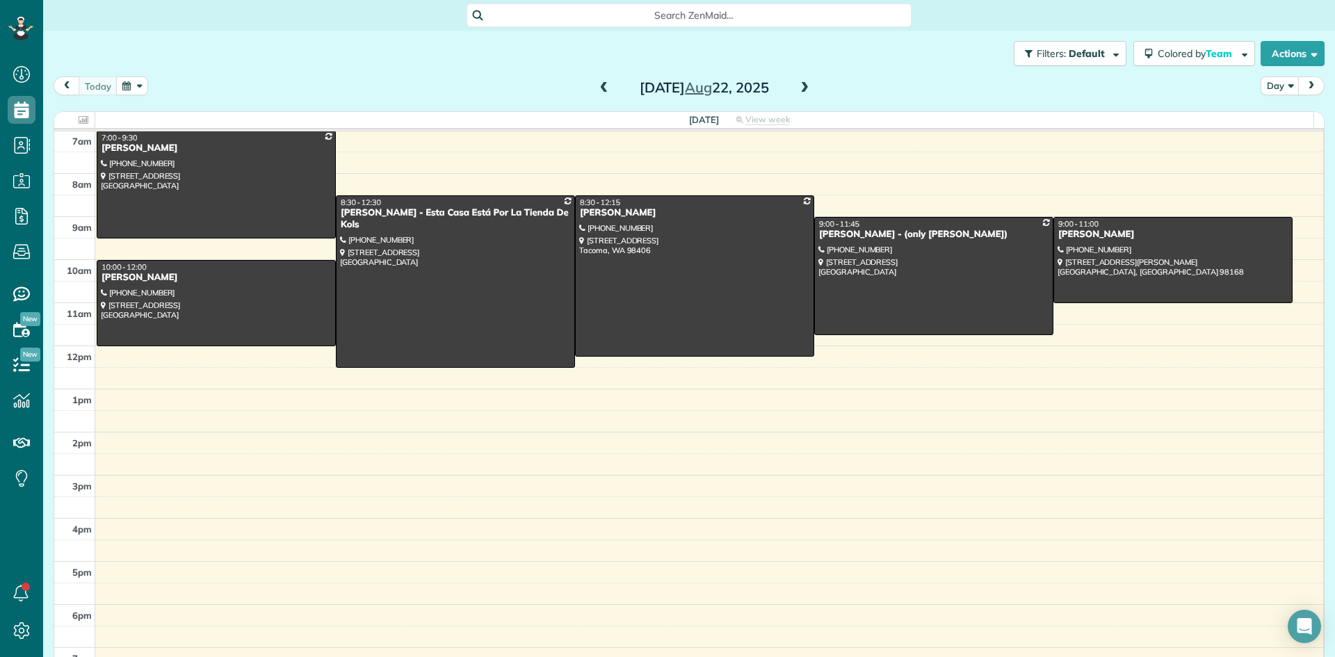
click at [800, 89] on span at bounding box center [804, 88] width 15 height 13
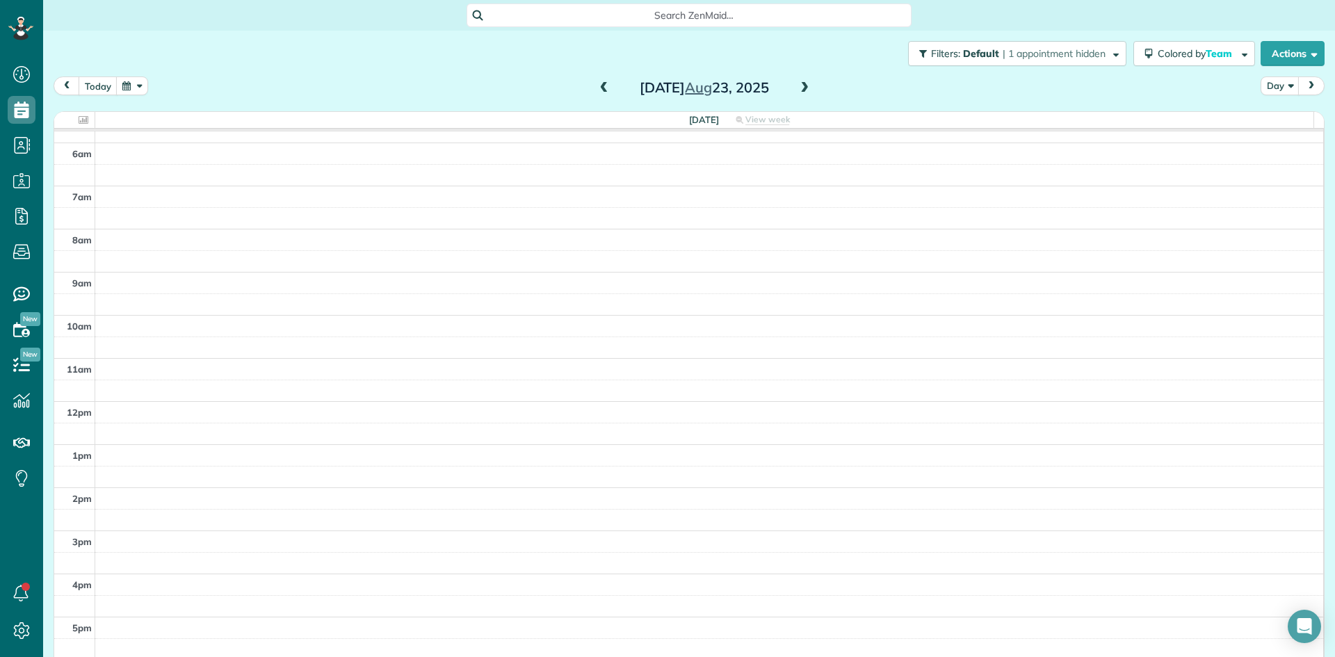
scroll to position [0, 0]
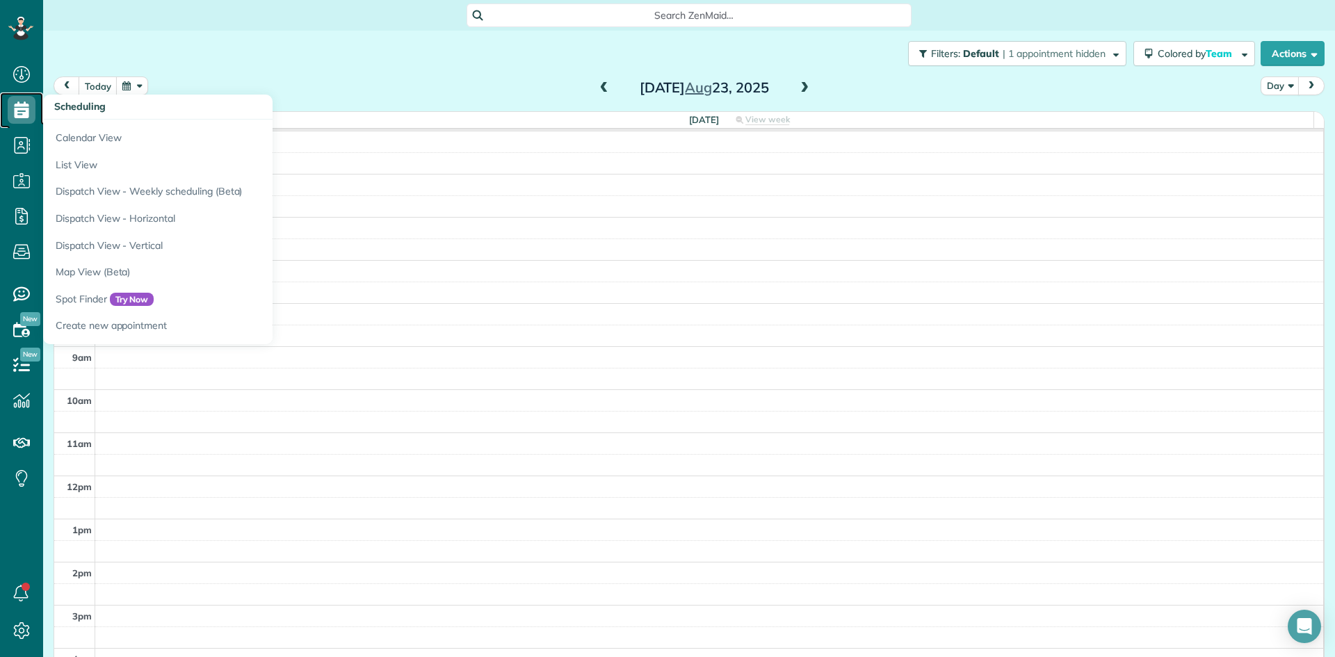
click at [22, 111] on icon at bounding box center [22, 110] width 28 height 28
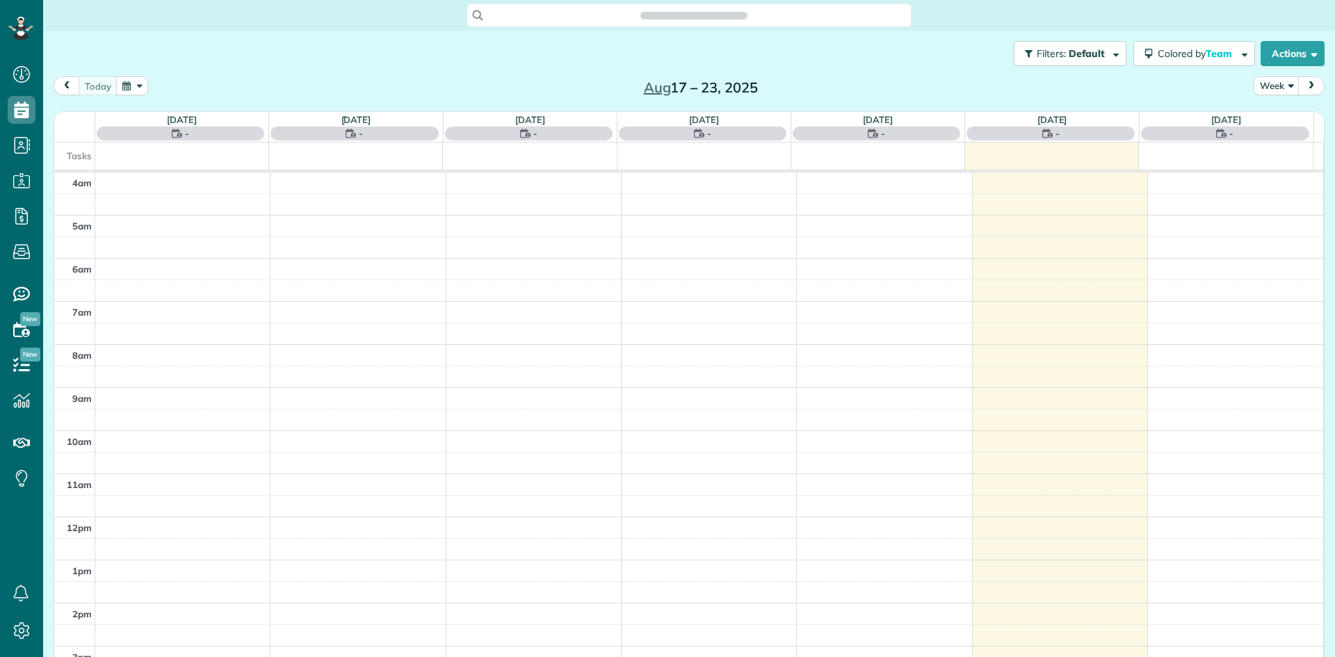
scroll to position [130, 0]
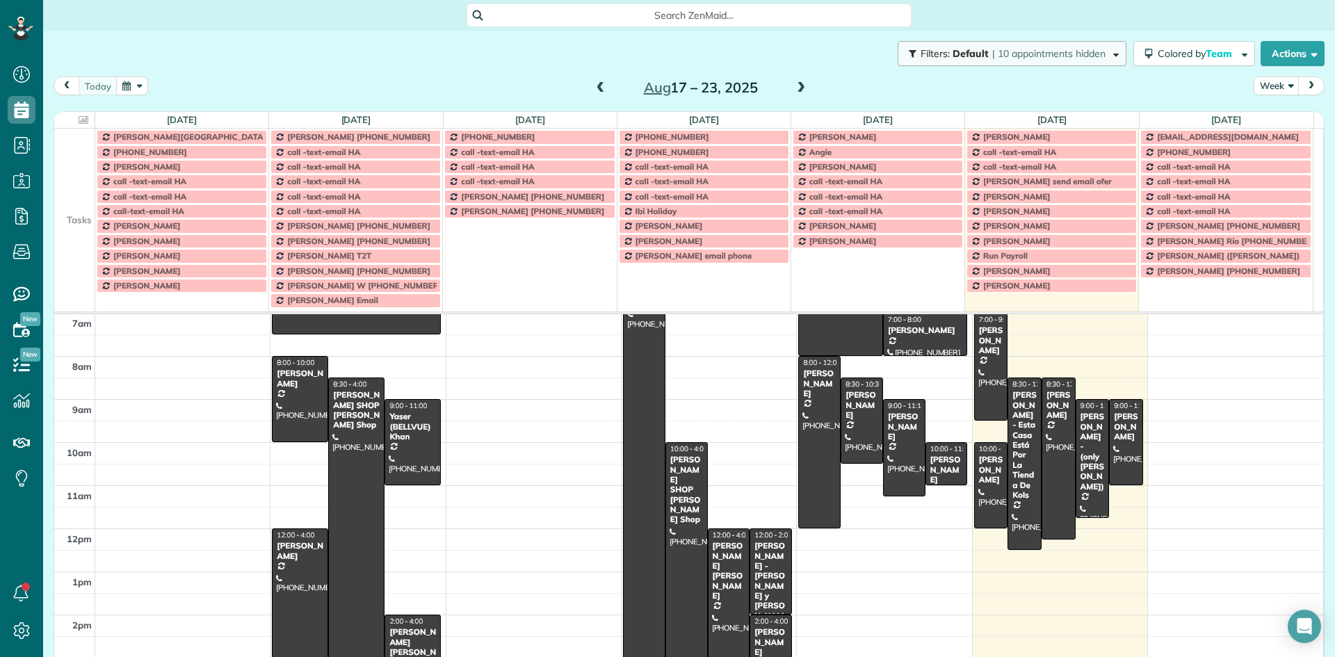
click at [1069, 51] on span "| 10 appointments hidden" at bounding box center [1048, 53] width 113 height 13
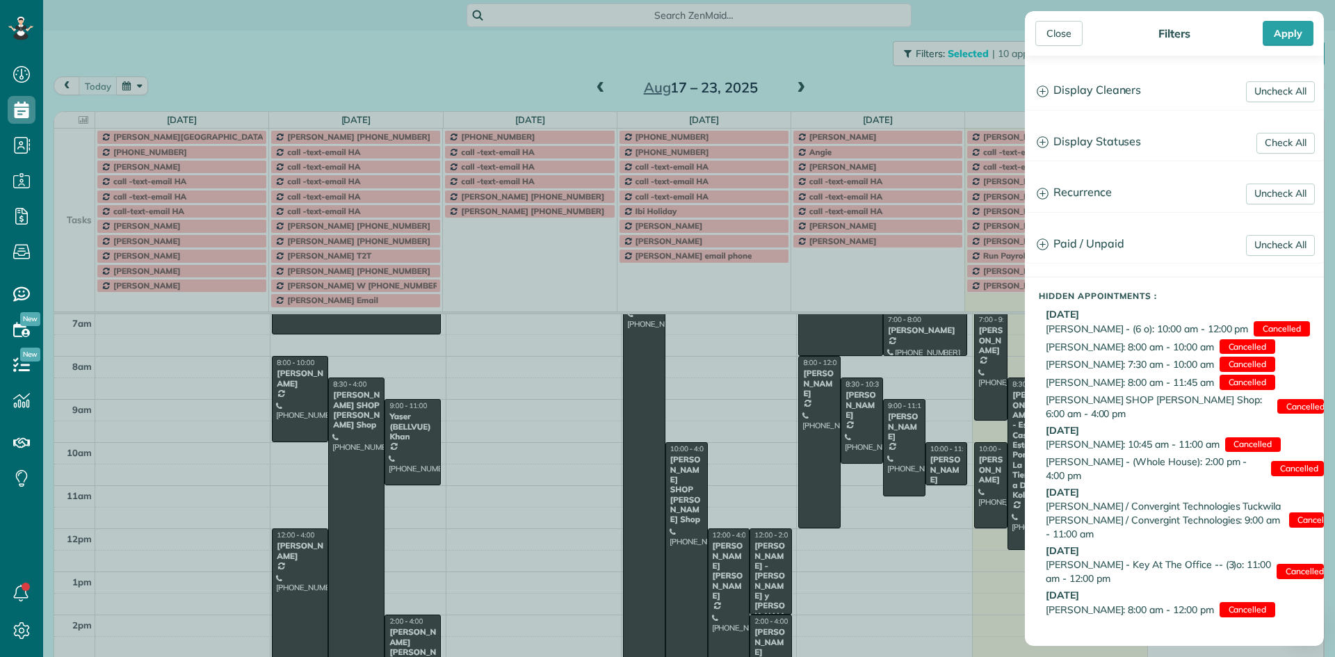
click at [948, 15] on div "Close Filters Apply Uncheck All Display Cleaners [PERSON_NAME] [PERSON_NAME] - …" at bounding box center [667, 328] width 1335 height 657
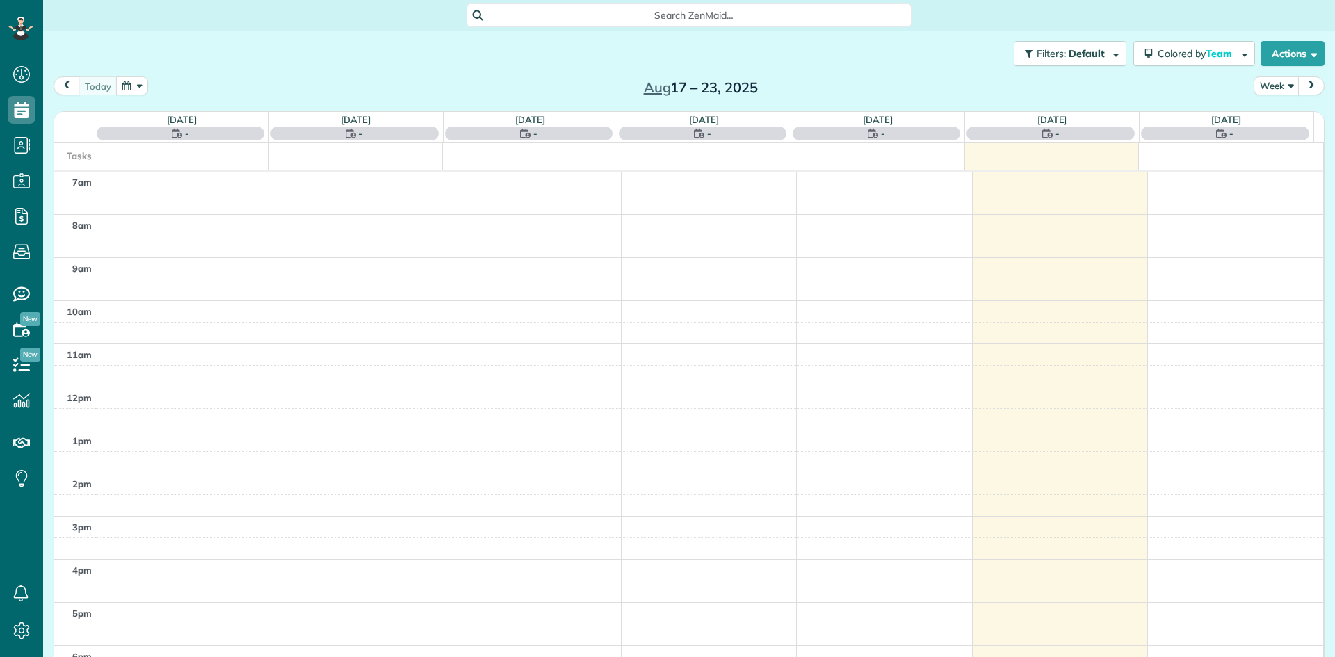
scroll to position [6, 6]
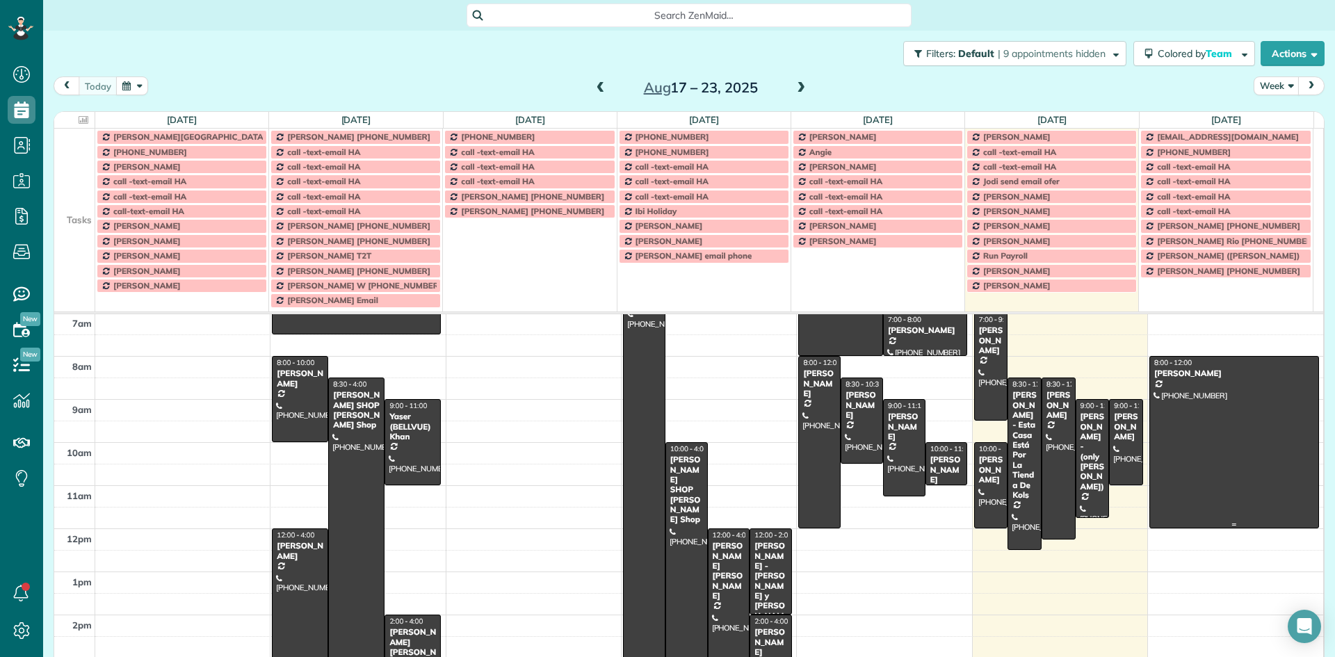
click at [1174, 410] on div at bounding box center [1234, 442] width 168 height 171
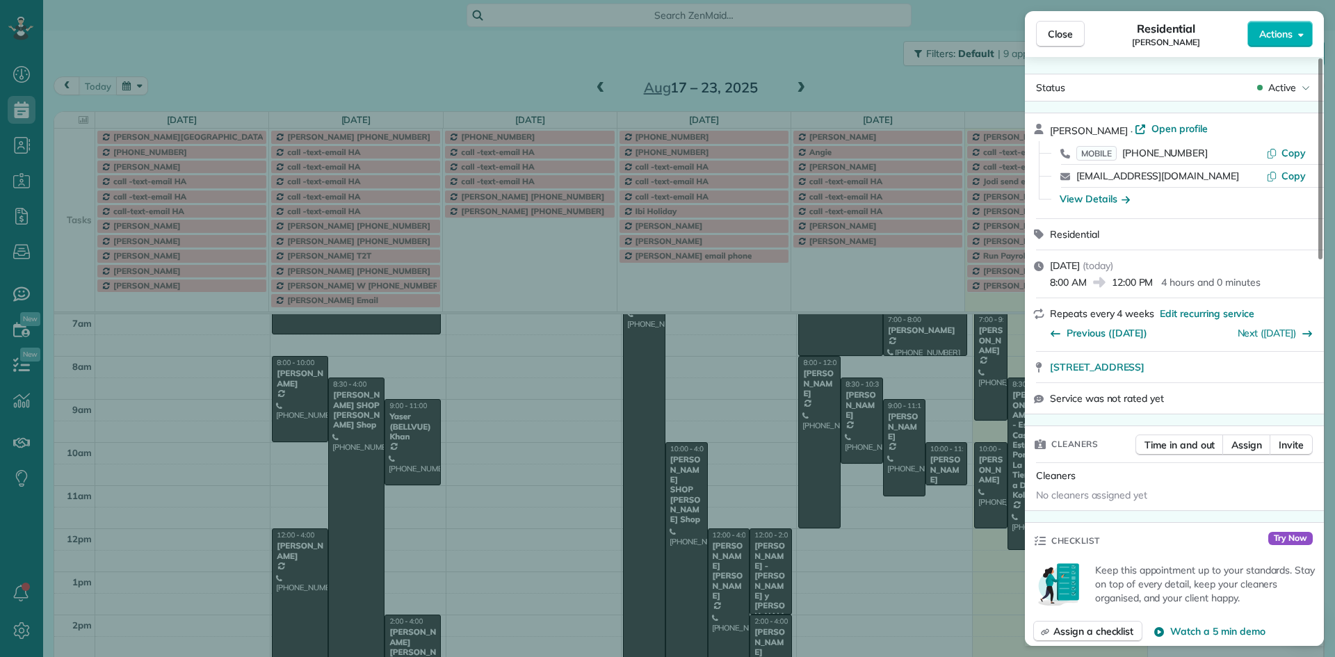
drag, startPoint x: 1131, startPoint y: 124, endPoint x: 1053, endPoint y: 131, distance: 78.1
click at [1053, 131] on span "Andrew Groeschel" at bounding box center [1089, 130] width 78 height 13
drag, startPoint x: 1042, startPoint y: 360, endPoint x: 1238, endPoint y: 361, distance: 195.4
click at [1238, 361] on div "9906 123rd Lane Ne, Kirkland wa 98033 Open in maps Open in maps" at bounding box center [1174, 367] width 299 height 31
drag, startPoint x: 1208, startPoint y: 148, endPoint x: 1131, endPoint y: 149, distance: 76.5
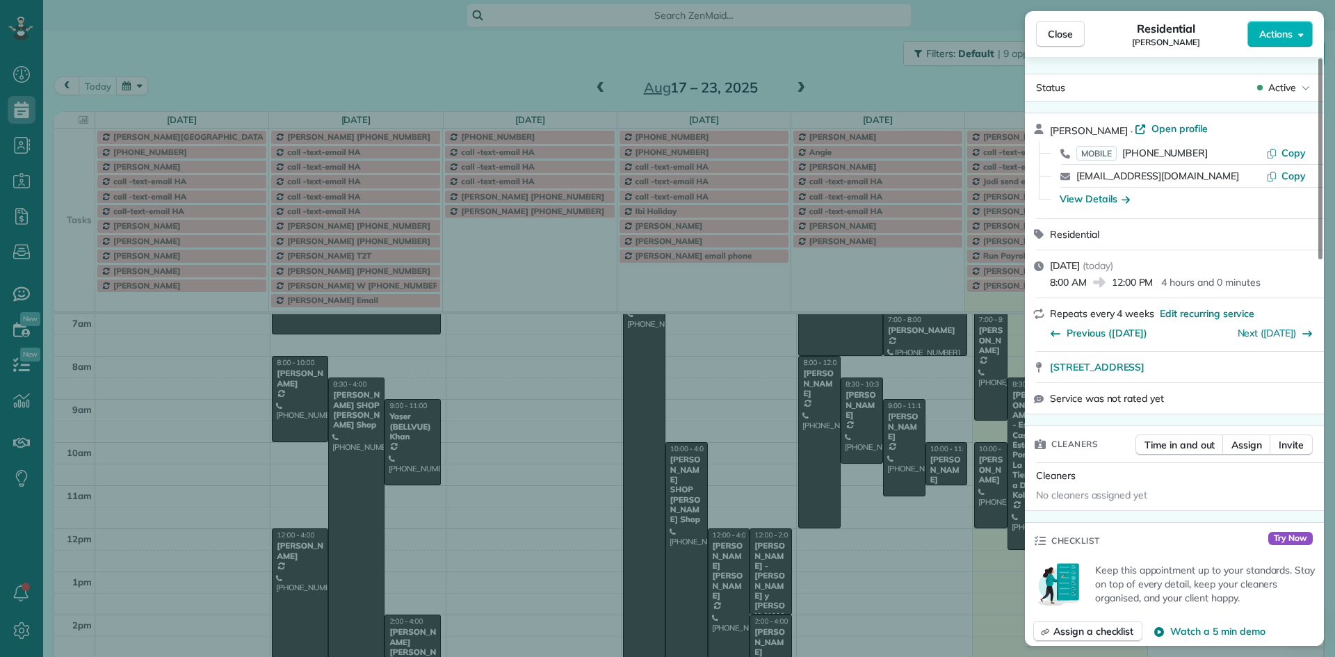
click at [1117, 151] on div "MOBILE (713) 818-3649 Copy" at bounding box center [1183, 153] width 266 height 22
